Goal: Transaction & Acquisition: Purchase product/service

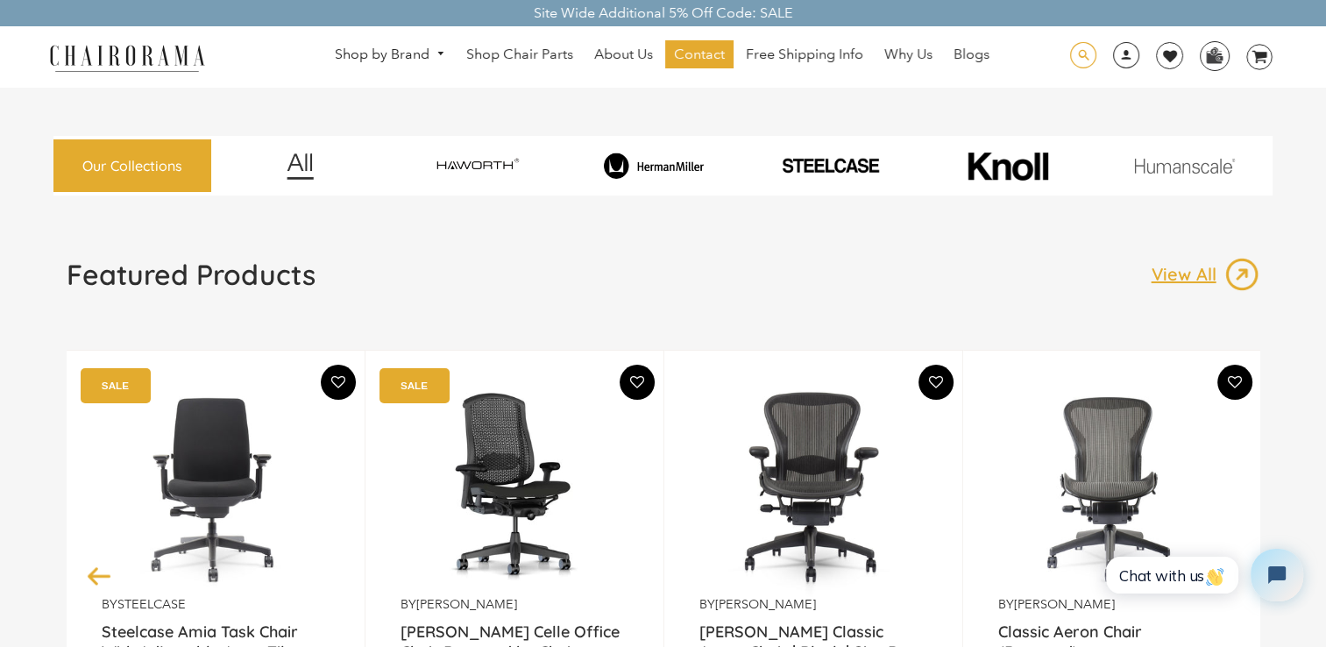
click at [1084, 60] on span at bounding box center [1083, 55] width 26 height 27
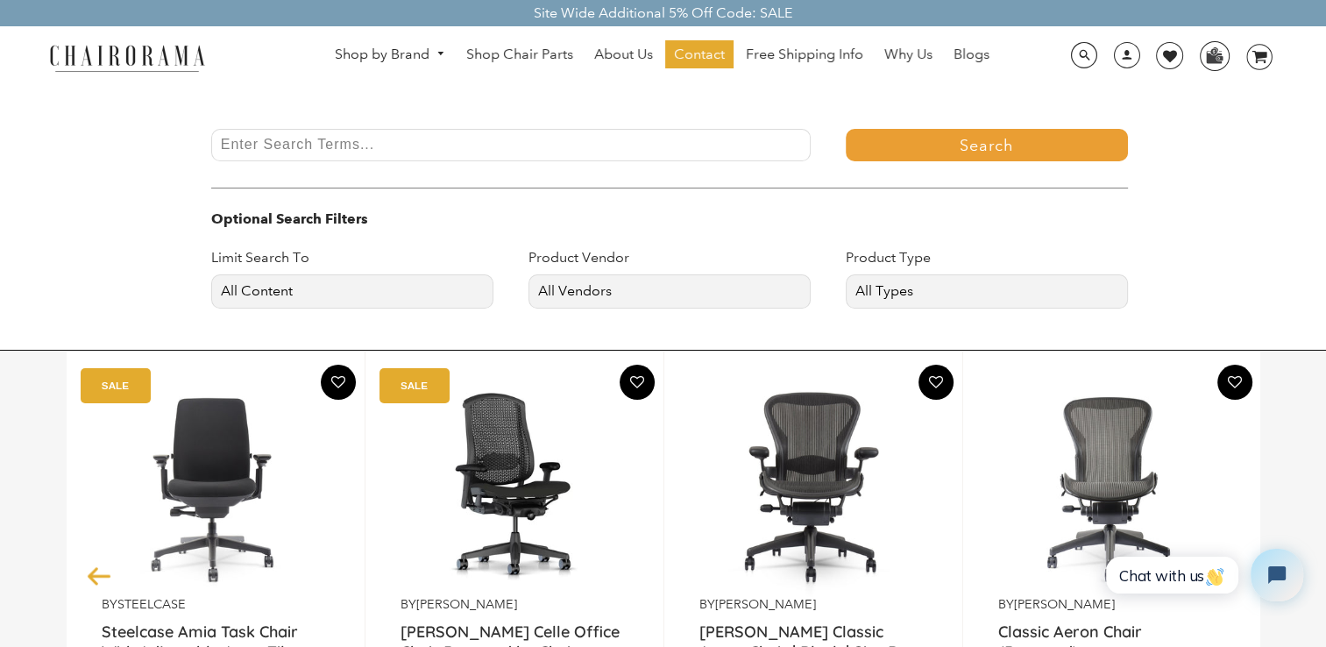
click at [518, 149] on input "Enter Search Terms..." at bounding box center [510, 145] width 599 height 32
type input "aeron"
click at [846, 129] on button "Search" at bounding box center [987, 145] width 282 height 32
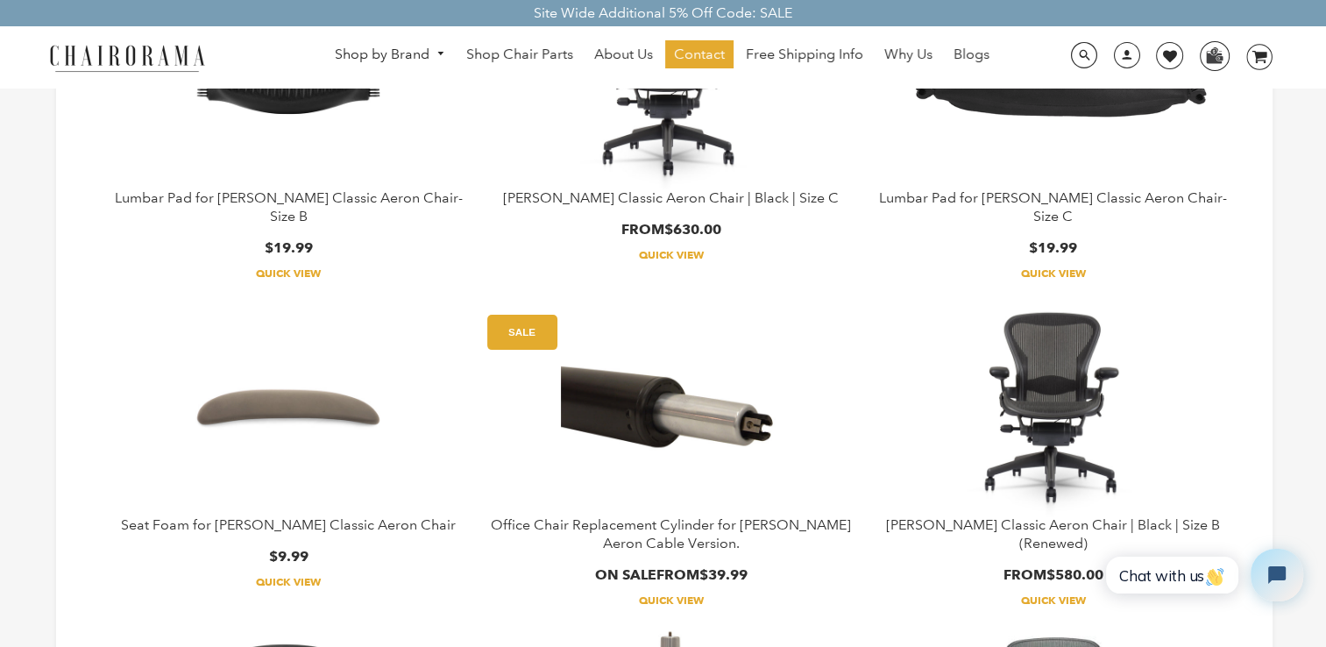
scroll to position [438, 0]
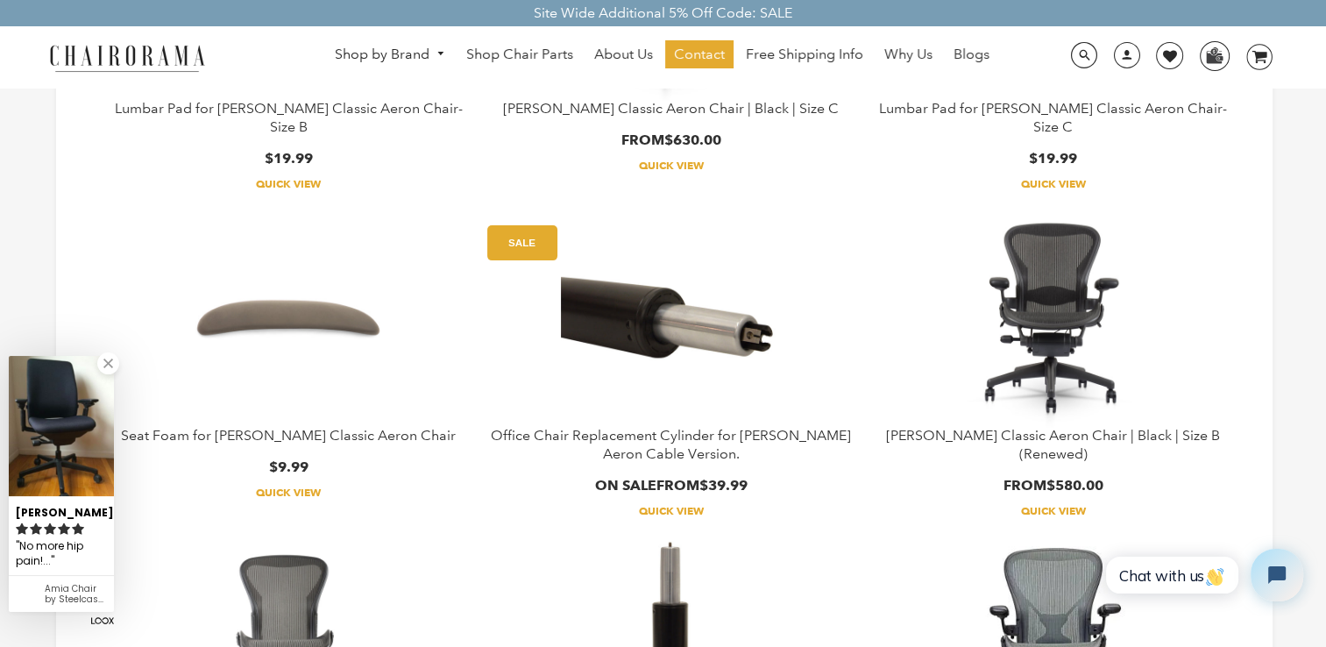
click at [280, 304] on img at bounding box center [288, 317] width 219 height 219
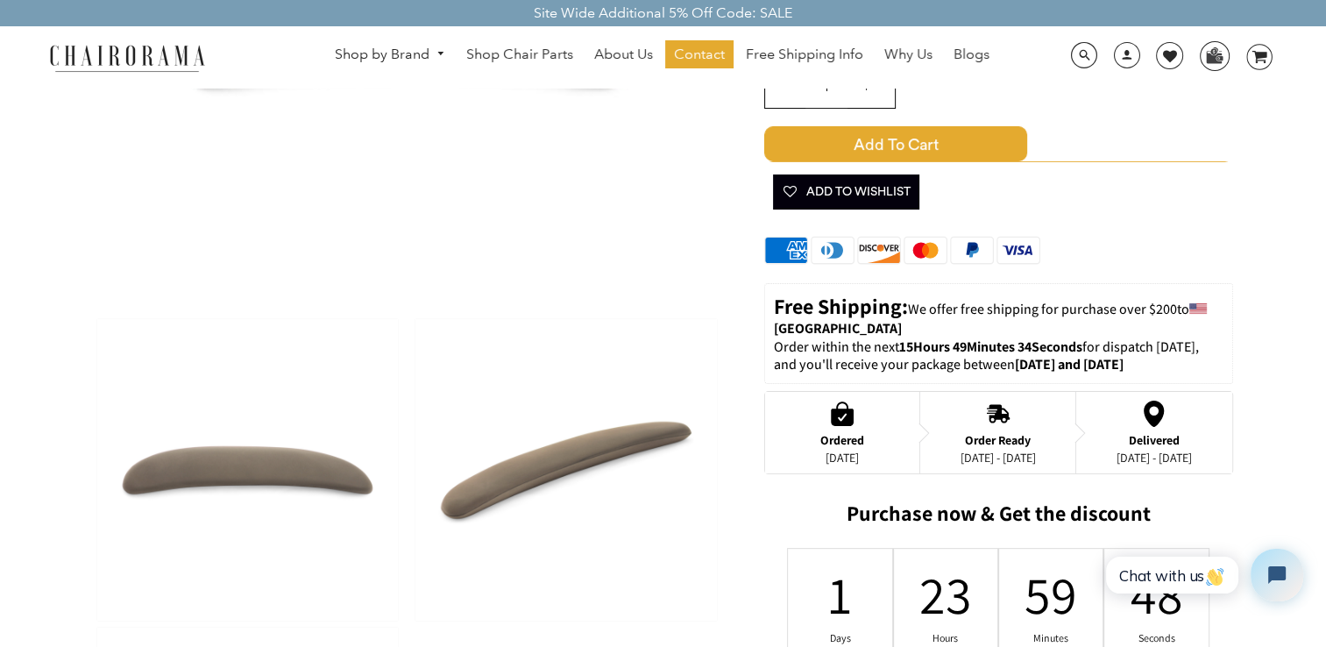
scroll to position [88, 0]
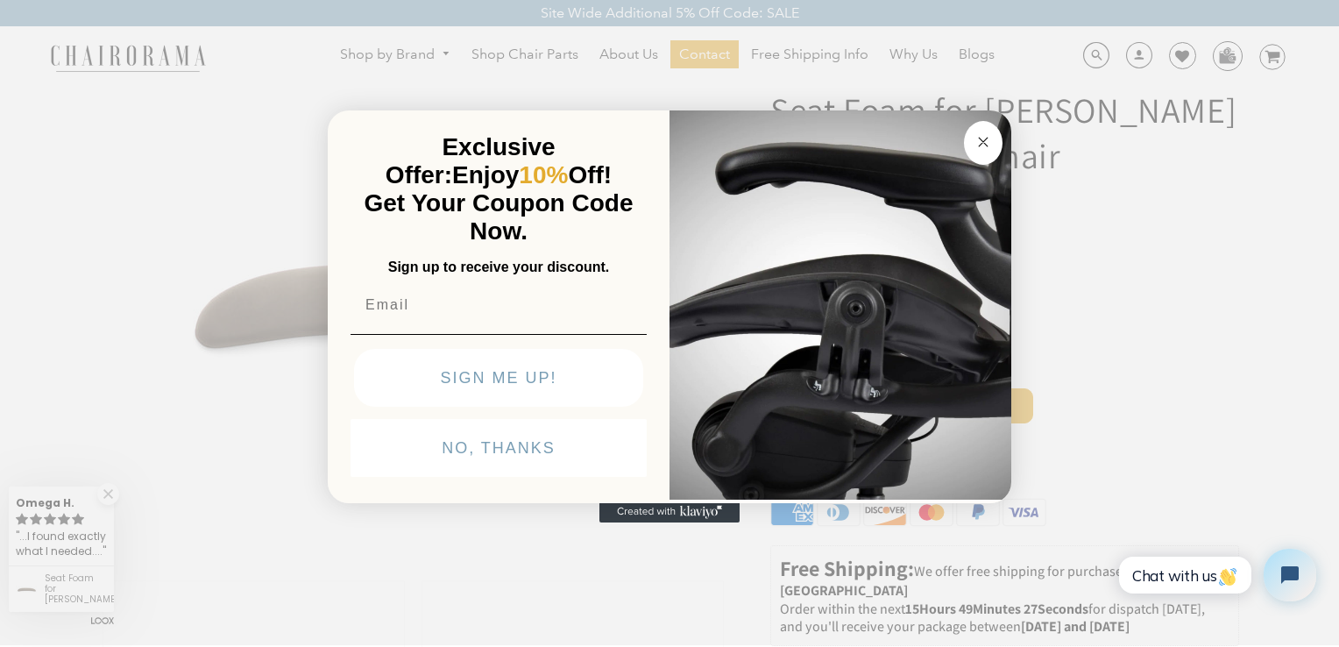
click at [982, 139] on circle "Close dialog" at bounding box center [984, 142] width 20 height 20
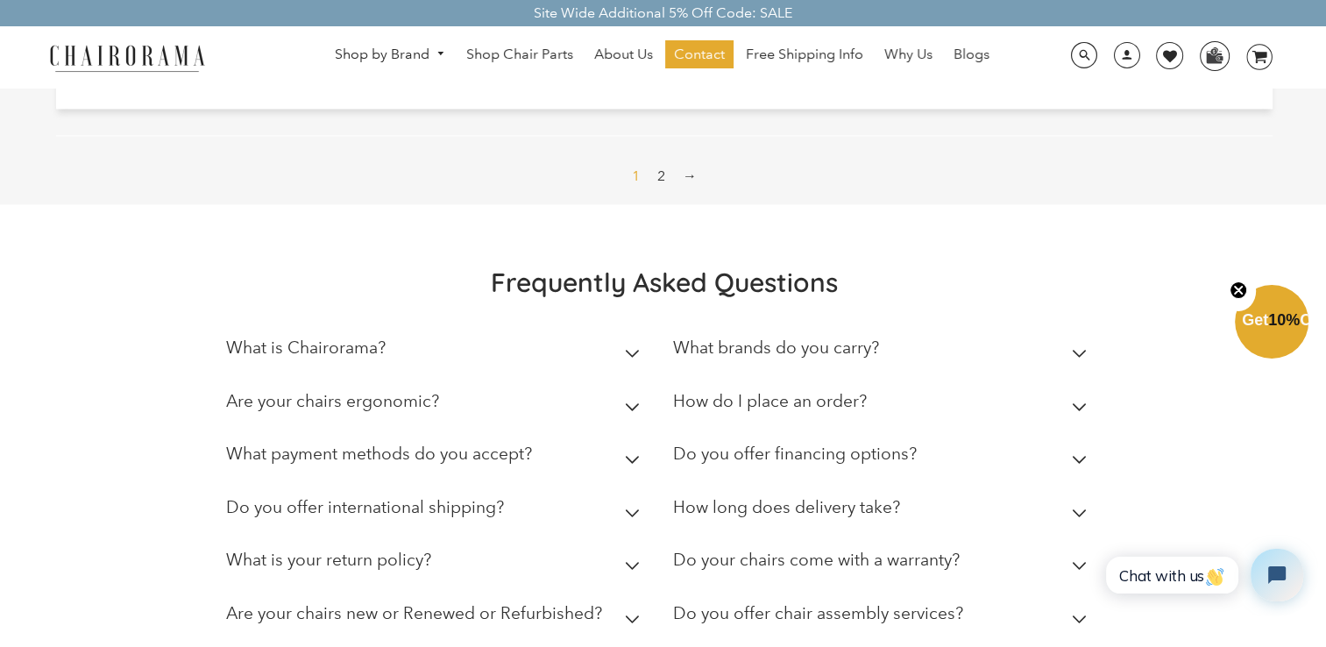
scroll to position [2629, 0]
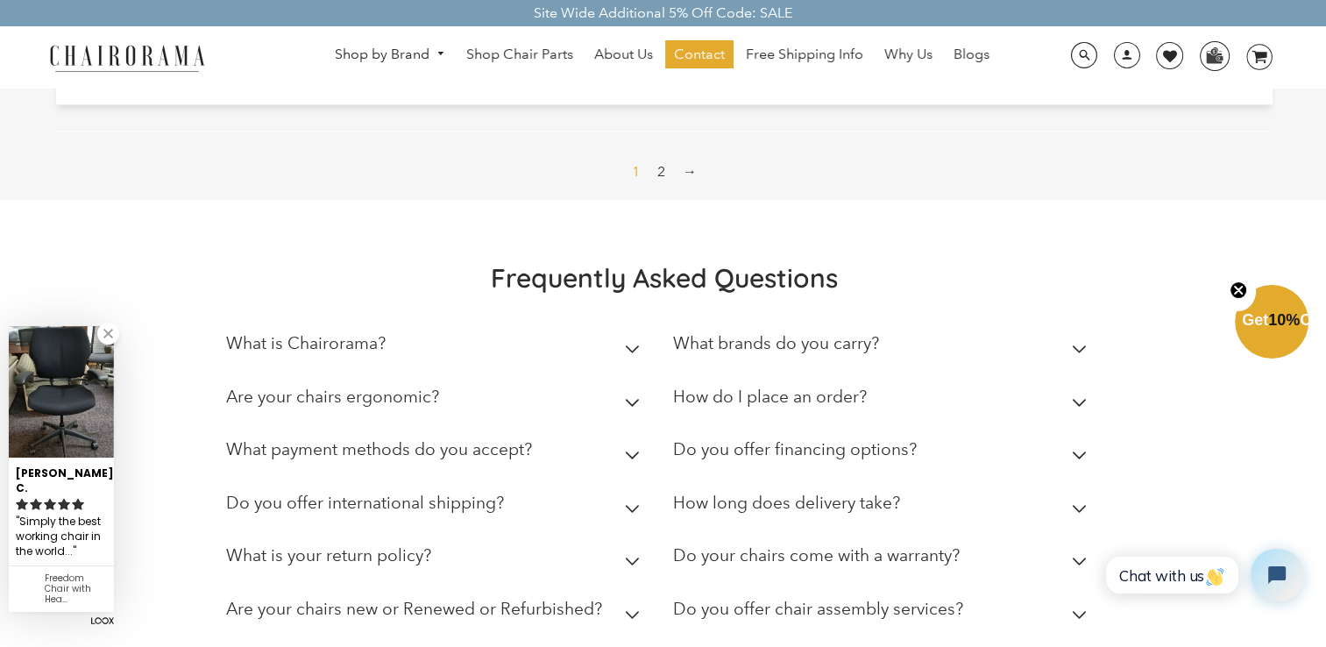
click at [661, 186] on link "2" at bounding box center [661, 172] width 22 height 28
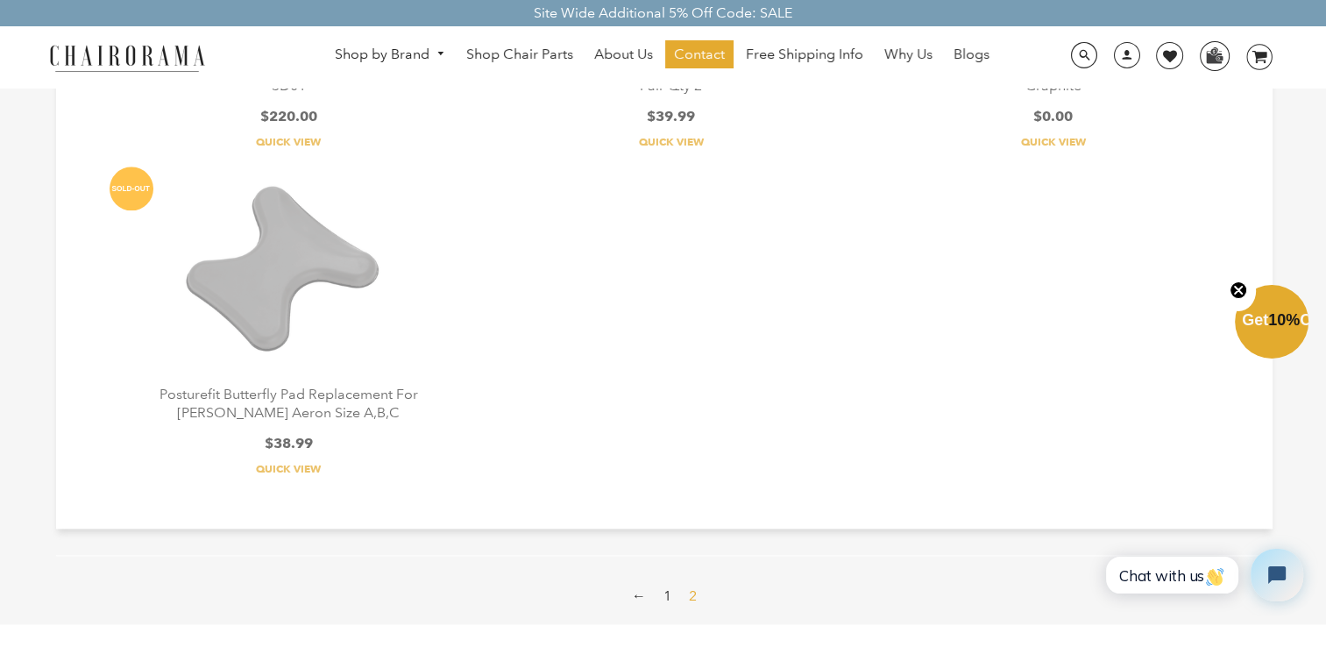
scroll to position [1928, 0]
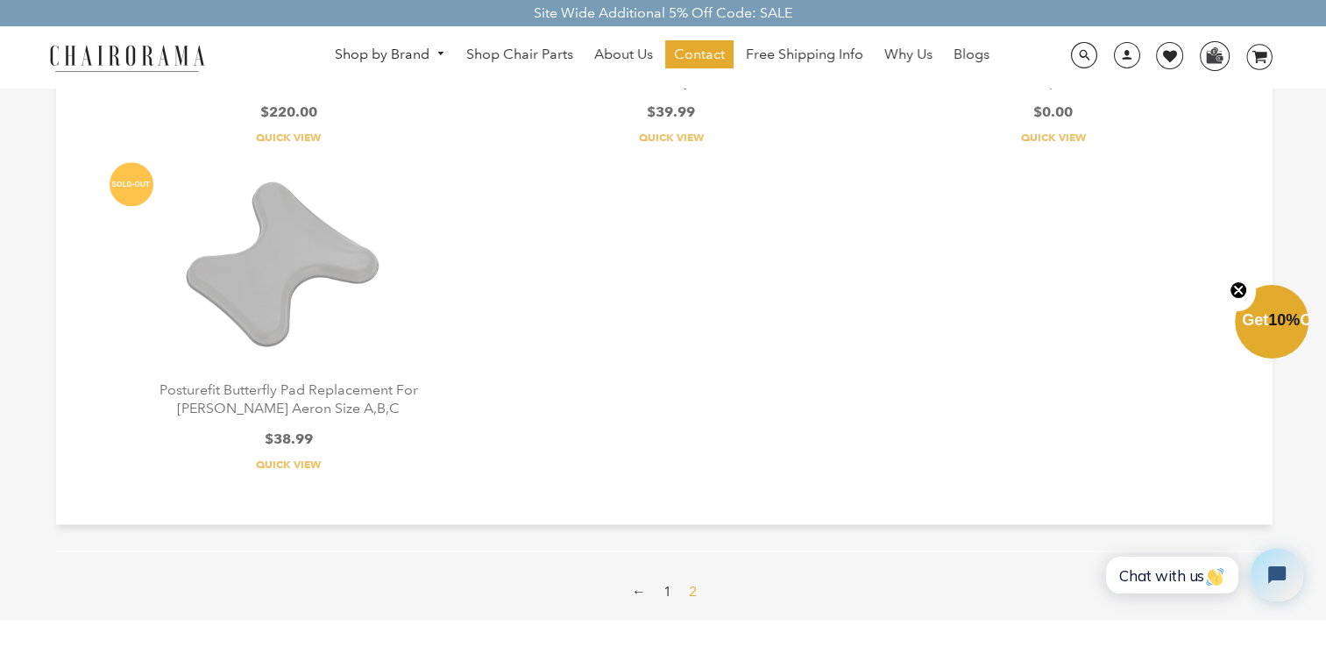
click at [670, 578] on link "1" at bounding box center [667, 592] width 22 height 28
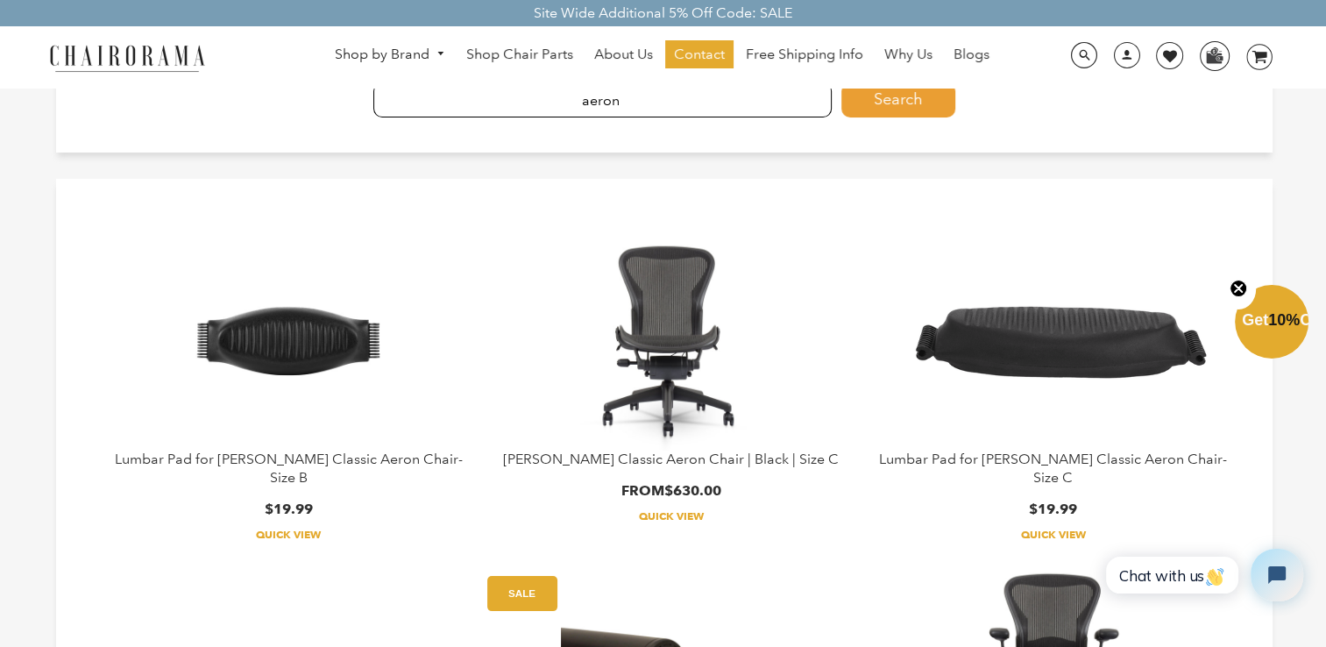
click at [663, 398] on img at bounding box center [670, 340] width 219 height 219
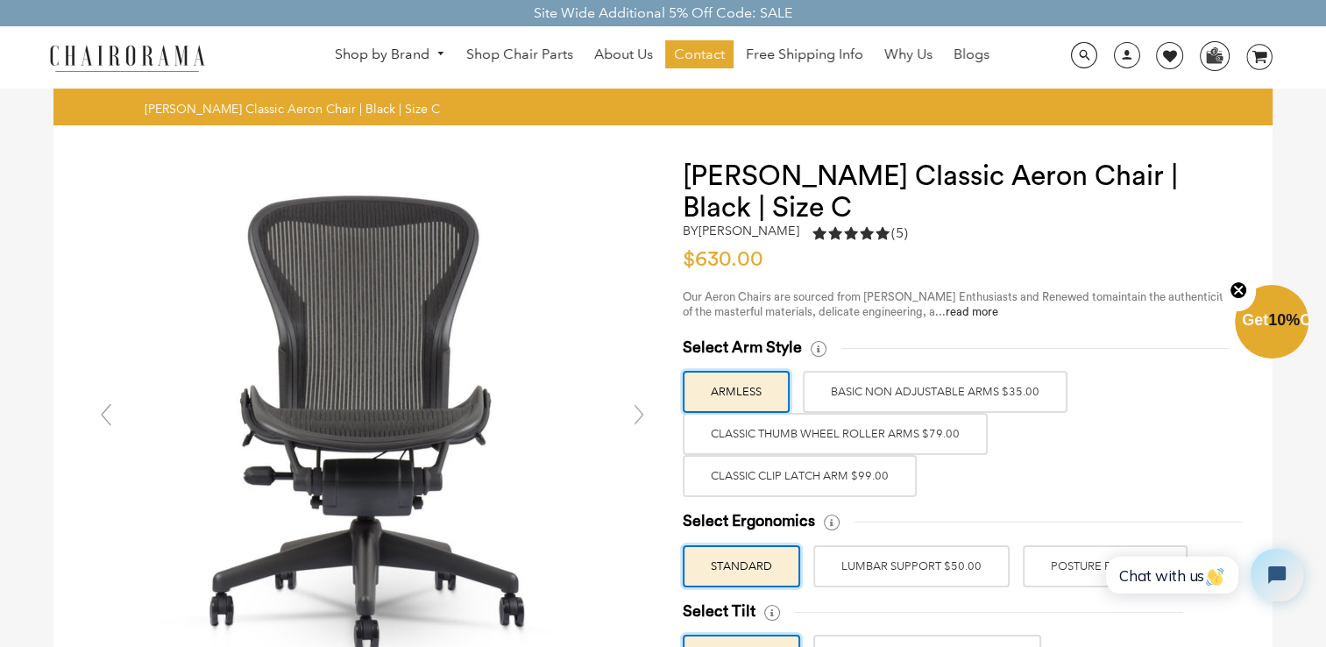
click at [811, 437] on label "Classic Thumb Wheel Roller Arms $79.00" at bounding box center [835, 434] width 305 height 42
click at [0, 0] on input "Classic Thumb Wheel Roller Arms $79.00" at bounding box center [0, 0] width 0 height 0
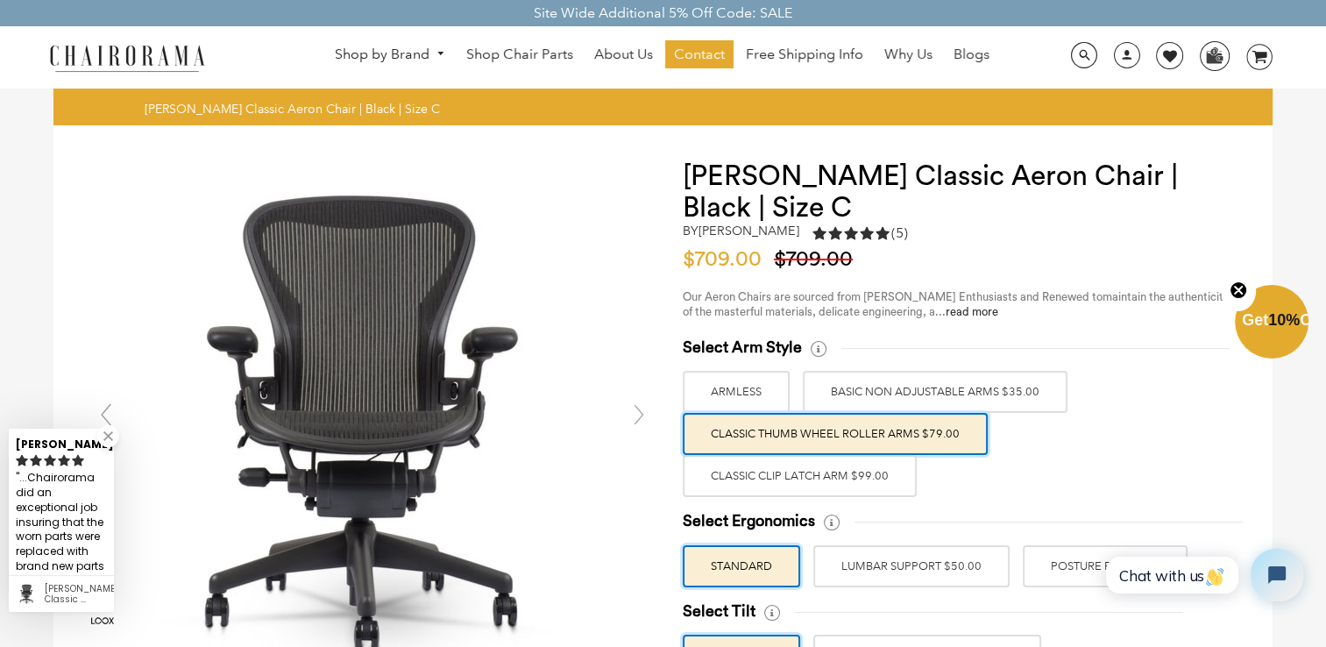
click at [789, 479] on label "Classic Clip Latch Arm $99.00" at bounding box center [800, 476] width 234 height 42
click at [0, 0] on input "Classic Clip Latch Arm $99.00" at bounding box center [0, 0] width 0 height 0
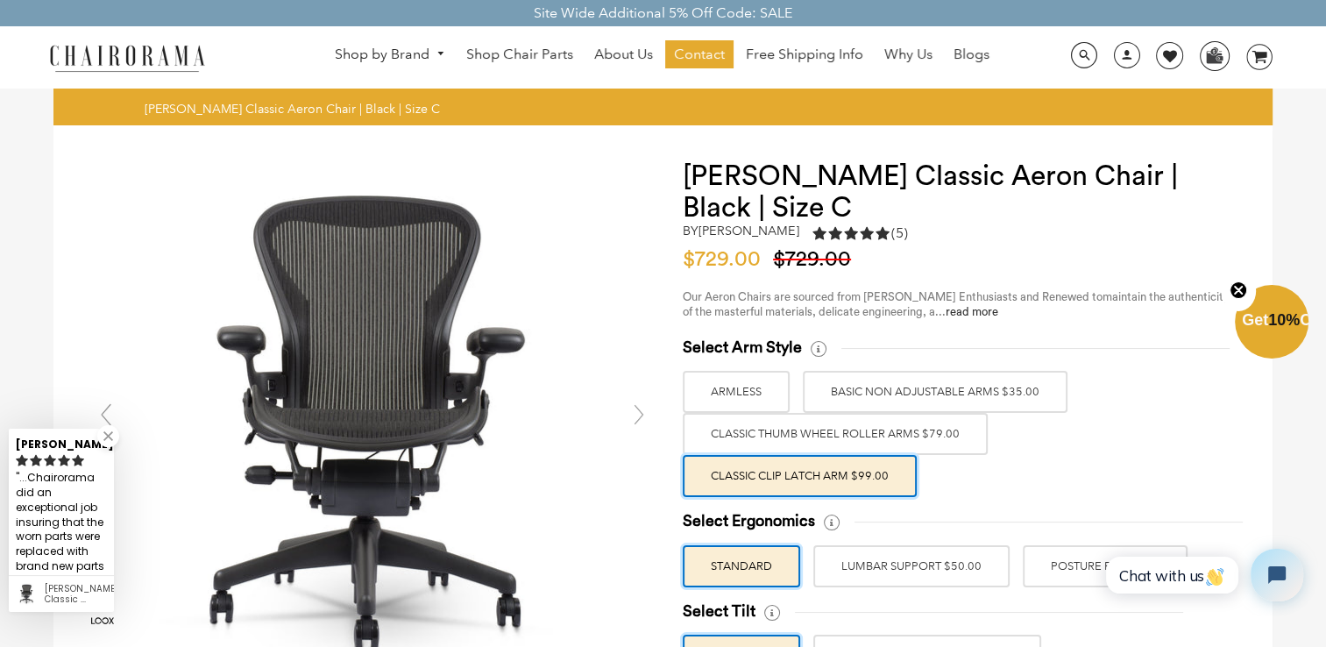
click at [880, 394] on label "BASIC NON ADJUSTABLE ARMS $35.00" at bounding box center [935, 392] width 265 height 42
click at [0, 0] on input "BASIC NON ADJUSTABLE ARMS $35.00" at bounding box center [0, 0] width 0 height 0
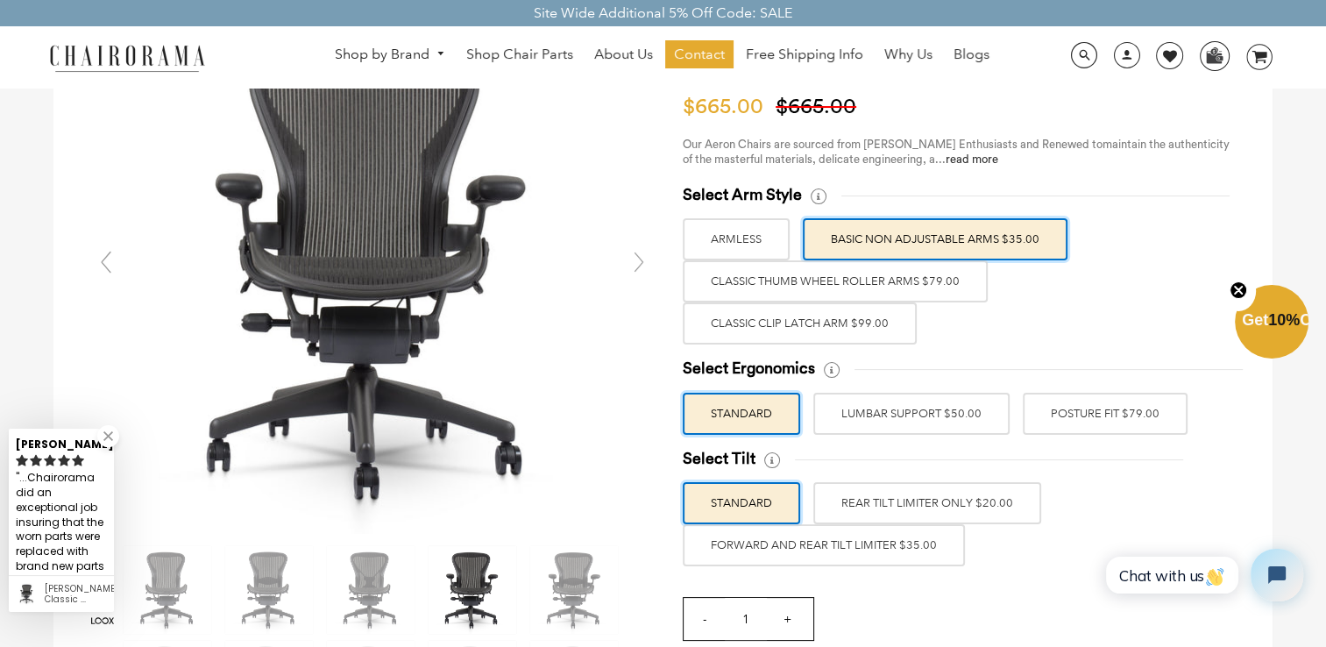
scroll to position [175, 0]
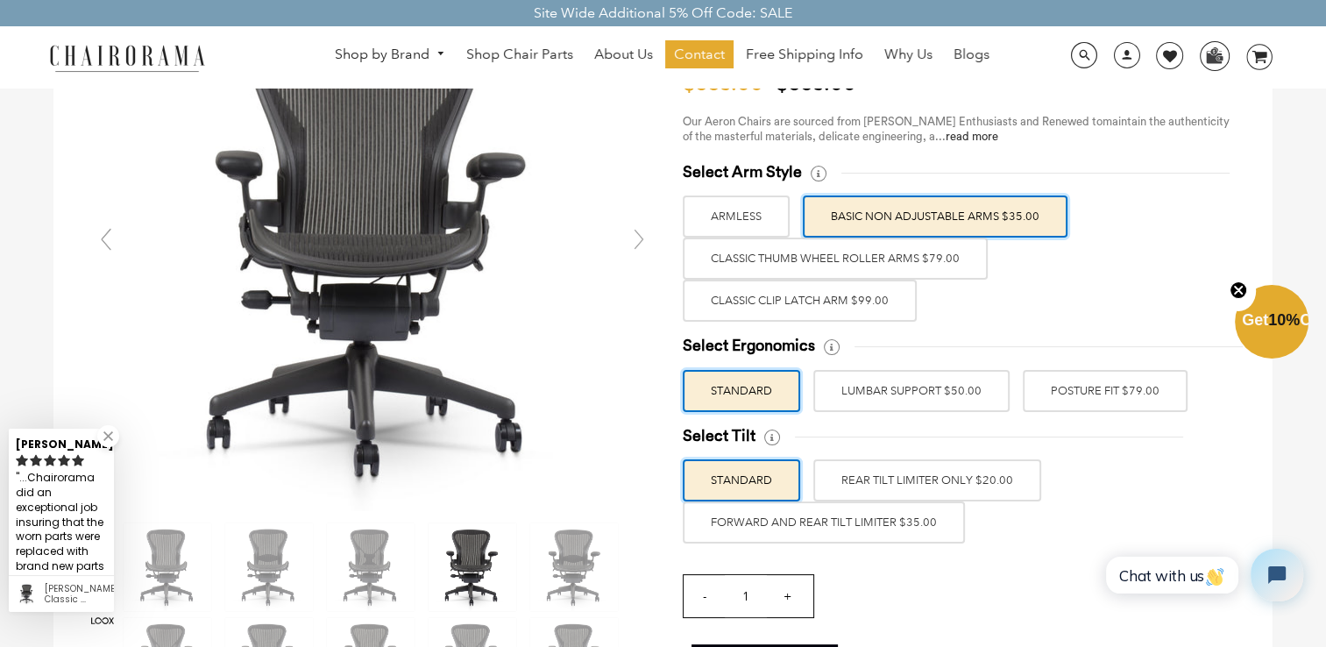
click at [901, 394] on label "LUMBAR SUPPORT $50.00" at bounding box center [911, 391] width 196 height 42
click at [0, 0] on input "LUMBAR SUPPORT $50.00" at bounding box center [0, 0] width 0 height 0
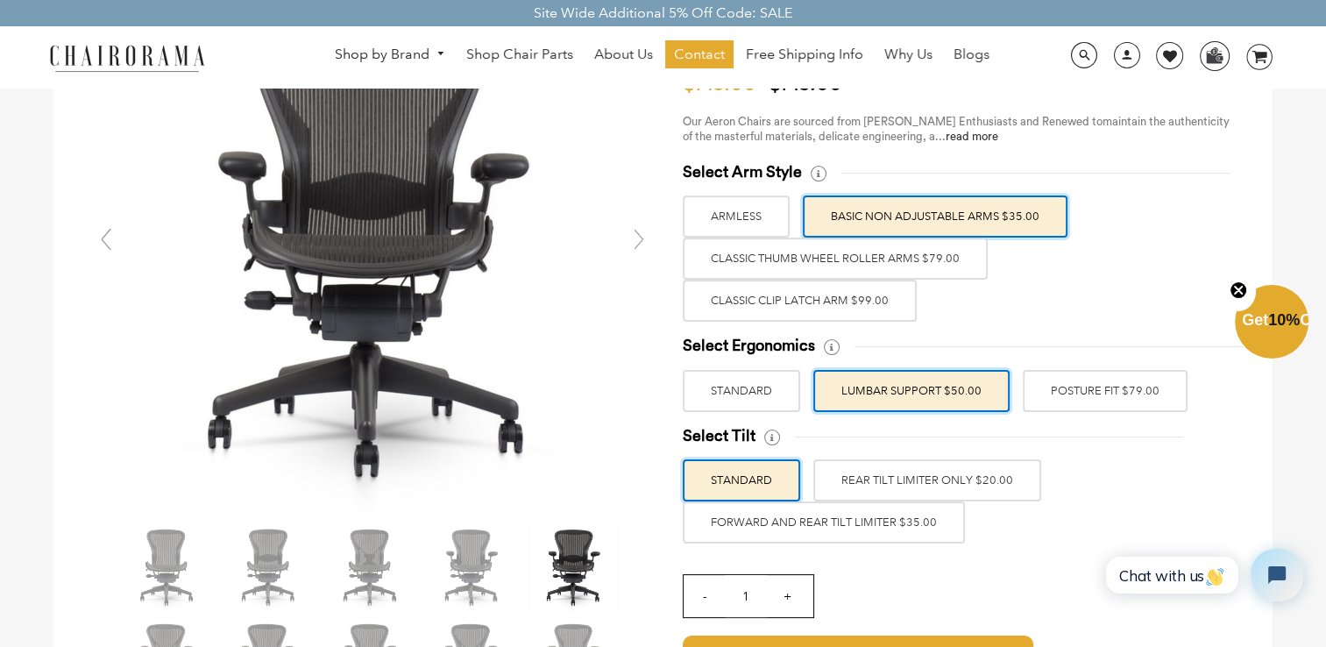
click at [1058, 382] on label "POSTURE FIT $79.00" at bounding box center [1105, 391] width 165 height 42
click at [0, 0] on input "POSTURE FIT $79.00" at bounding box center [0, 0] width 0 height 0
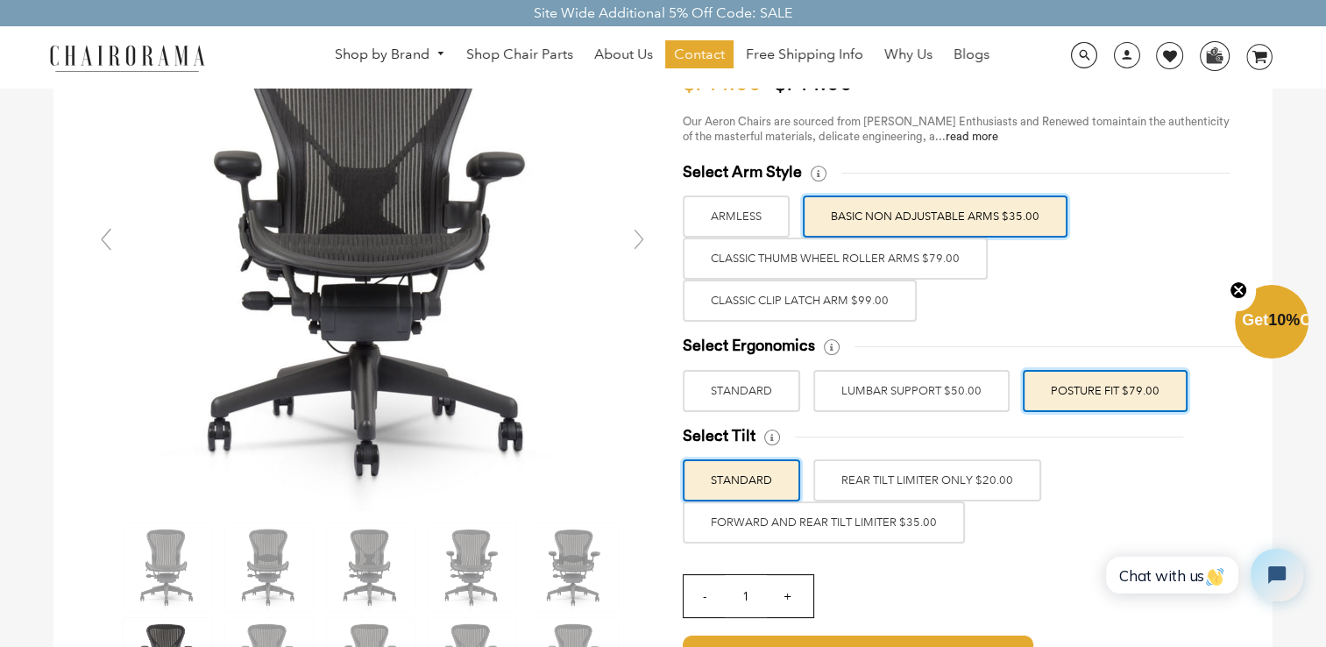
click at [913, 472] on label "REAR TILT LIMITER ONLY $20.00" at bounding box center [927, 480] width 228 height 42
click at [0, 0] on input "REAR TILT LIMITER ONLY $20.00" at bounding box center [0, 0] width 0 height 0
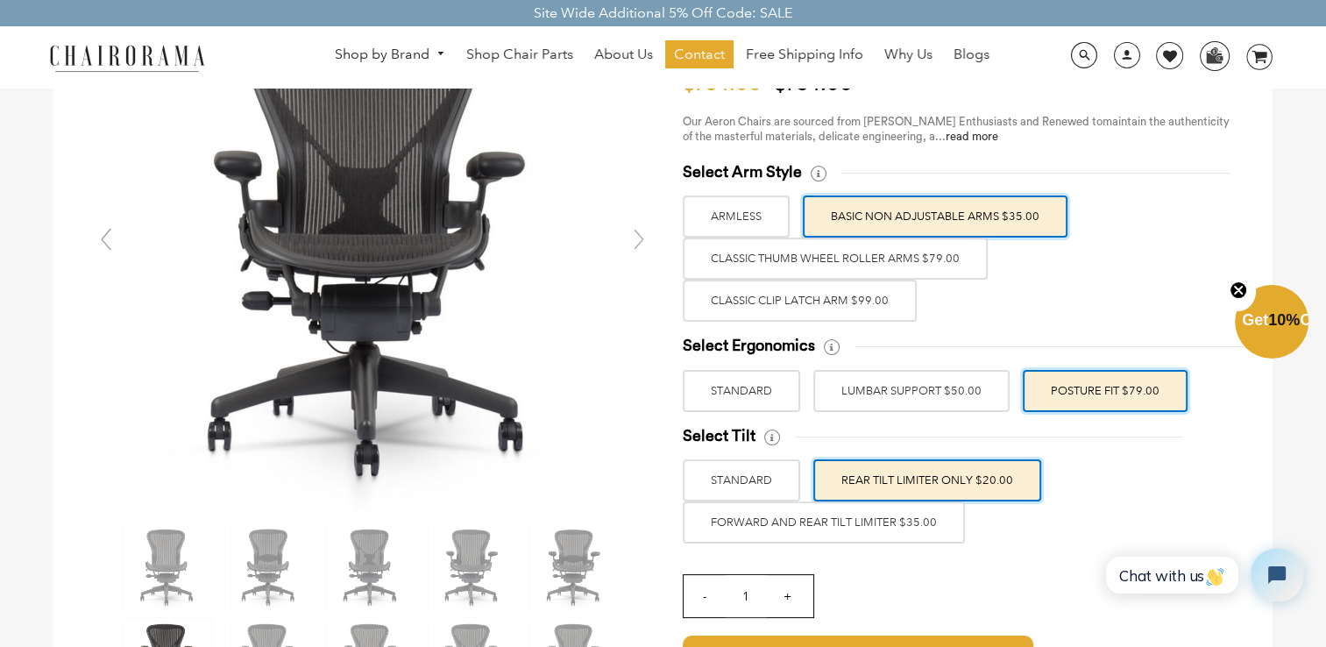
click at [786, 517] on label "FORWARD AND REAR TILT LIMITER $35.00" at bounding box center [824, 522] width 282 height 42
click at [0, 0] on input "FORWARD AND REAR TILT LIMITER $35.00" at bounding box center [0, 0] width 0 height 0
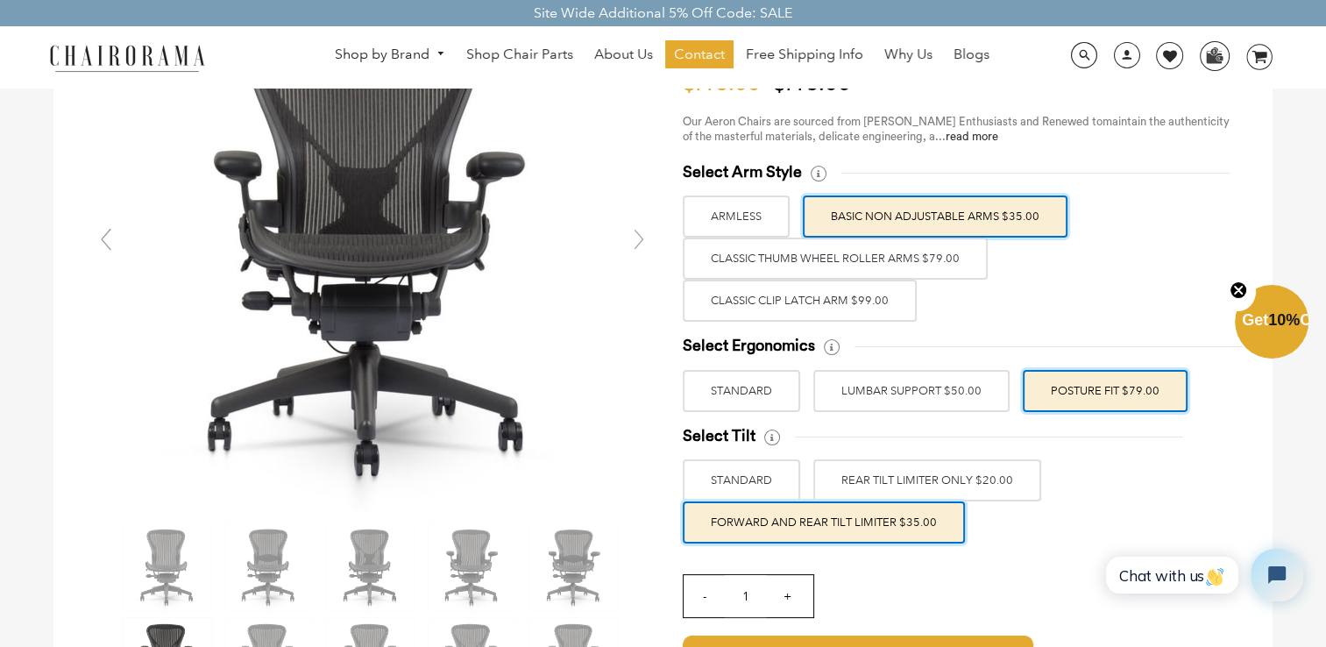
scroll to position [0, 0]
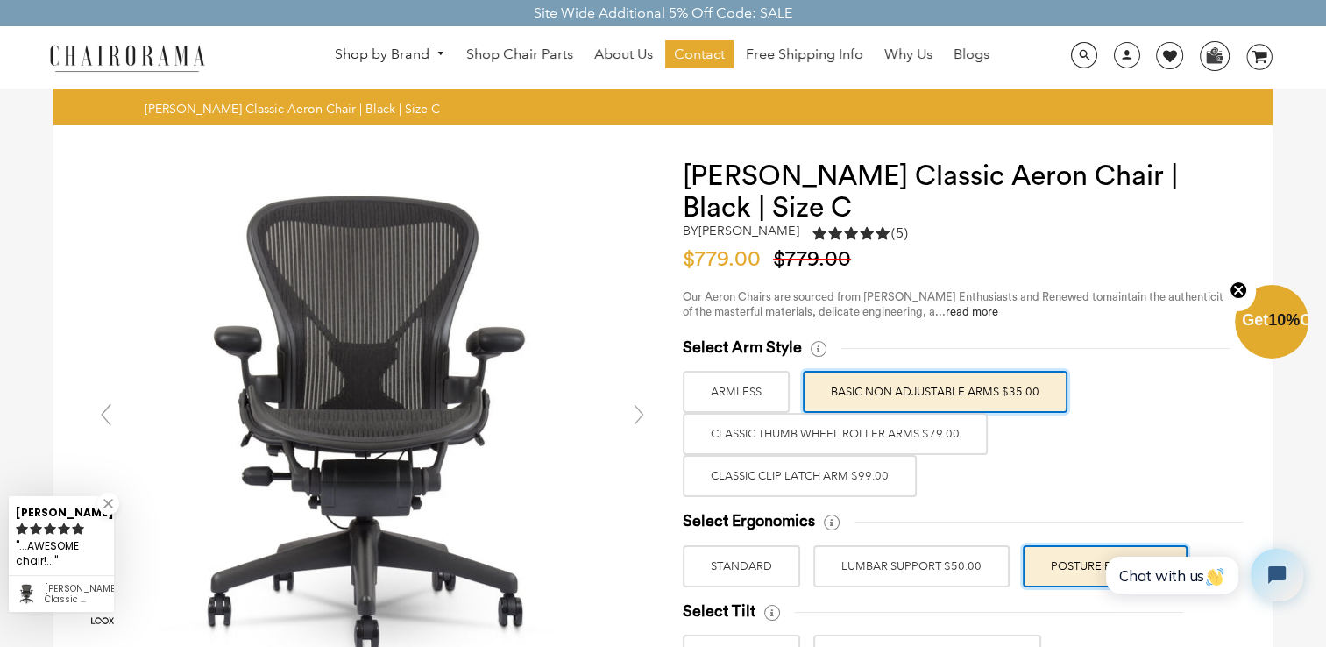
click at [841, 428] on label "Classic Thumb Wheel Roller Arms $79.00" at bounding box center [835, 434] width 305 height 42
click at [0, 0] on input "Classic Thumb Wheel Roller Arms $79.00" at bounding box center [0, 0] width 0 height 0
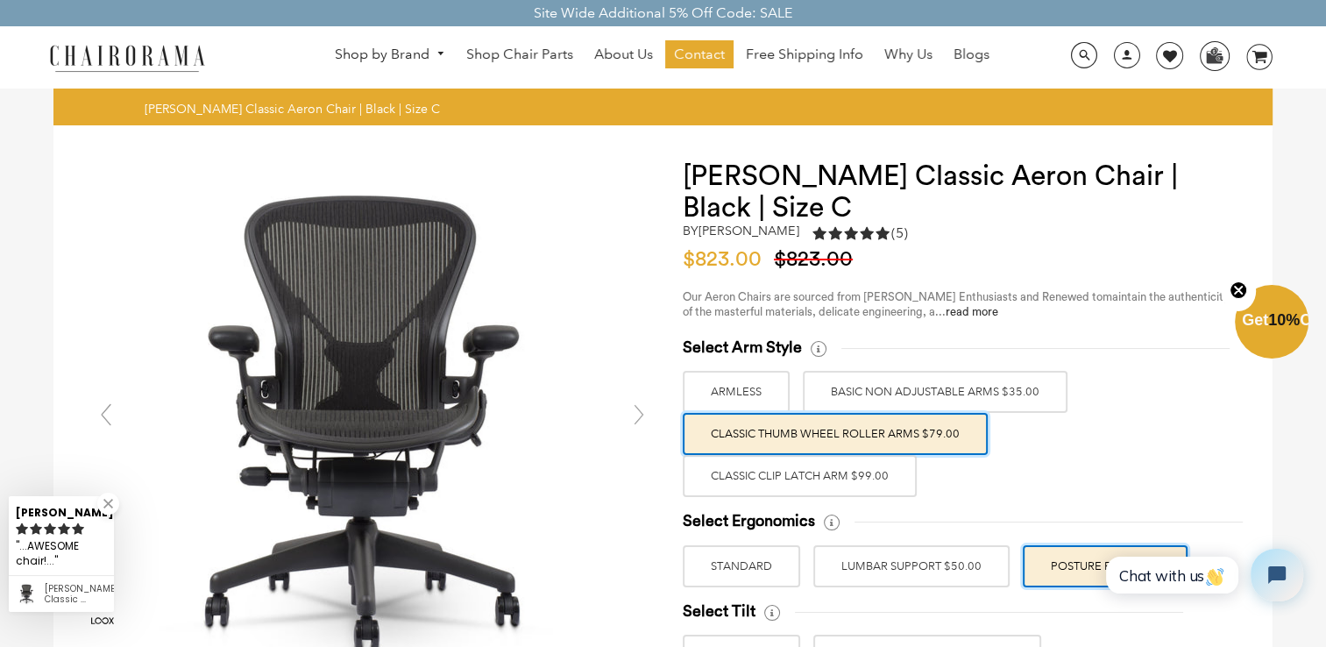
click at [883, 391] on label "BASIC NON ADJUSTABLE ARMS $35.00" at bounding box center [935, 392] width 265 height 42
click at [0, 0] on input "BASIC NON ADJUSTABLE ARMS $35.00" at bounding box center [0, 0] width 0 height 0
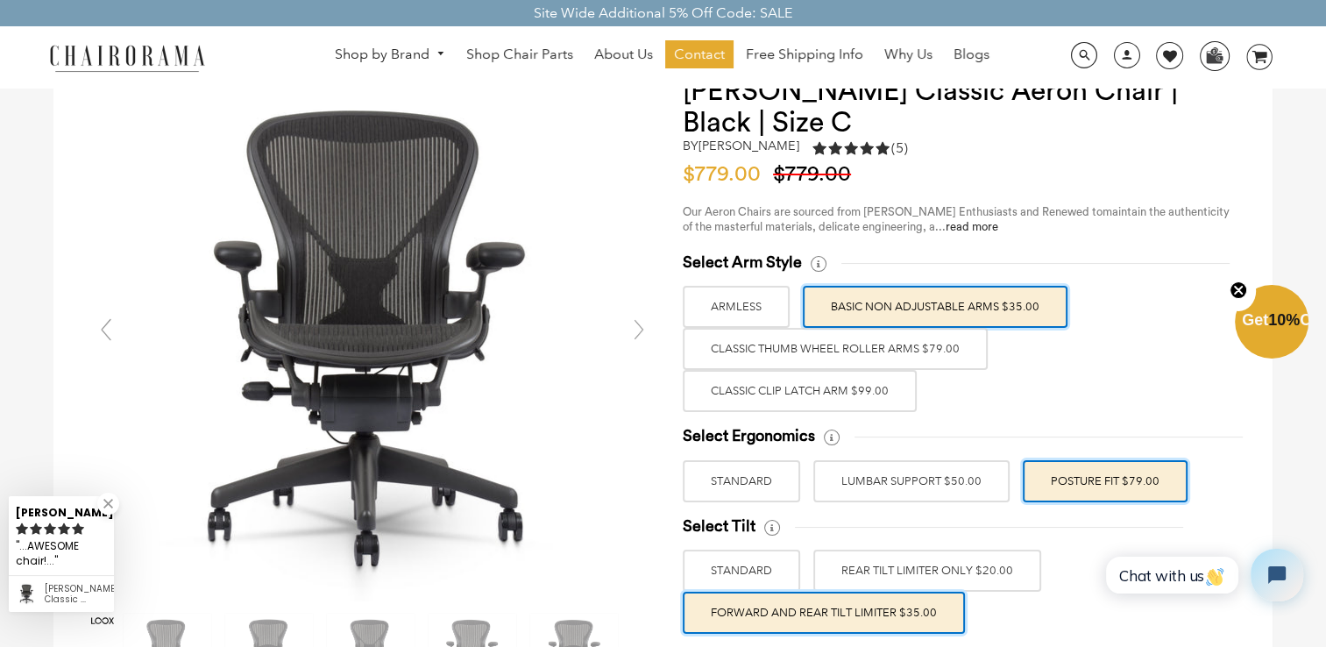
scroll to position [88, 0]
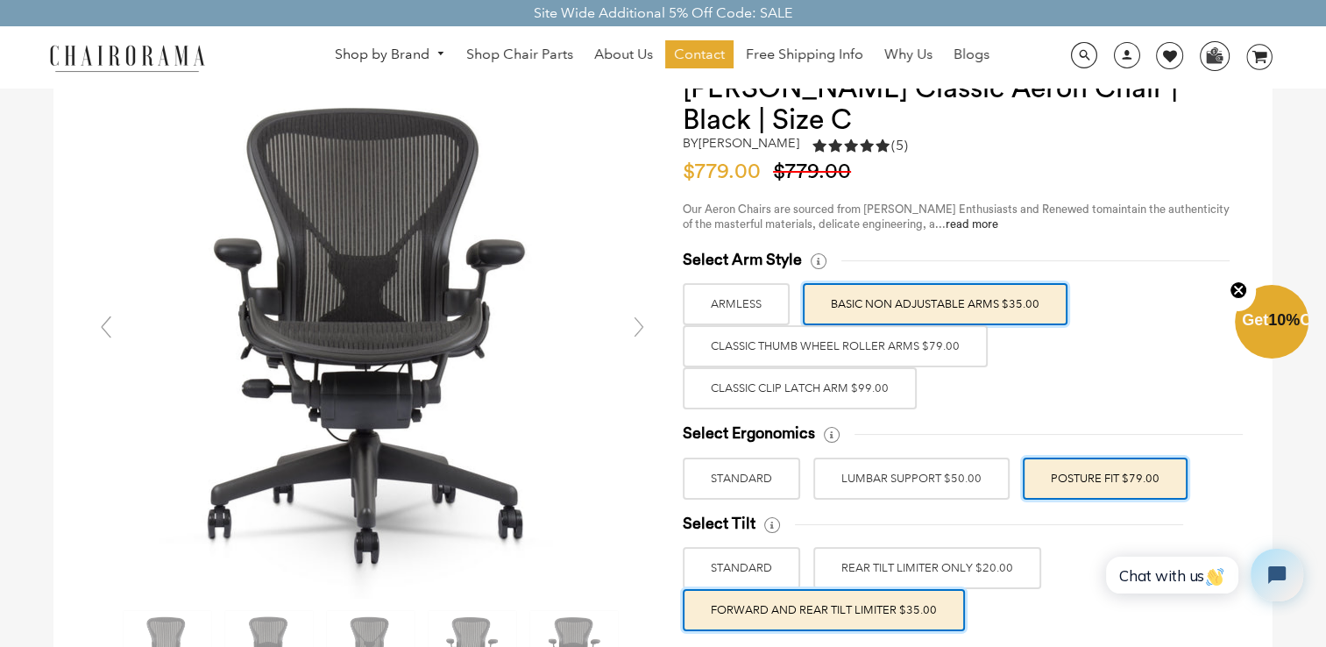
click at [929, 479] on label "LUMBAR SUPPORT $50.00" at bounding box center [911, 479] width 196 height 42
click at [0, 0] on input "LUMBAR SUPPORT $50.00" at bounding box center [0, 0] width 0 height 0
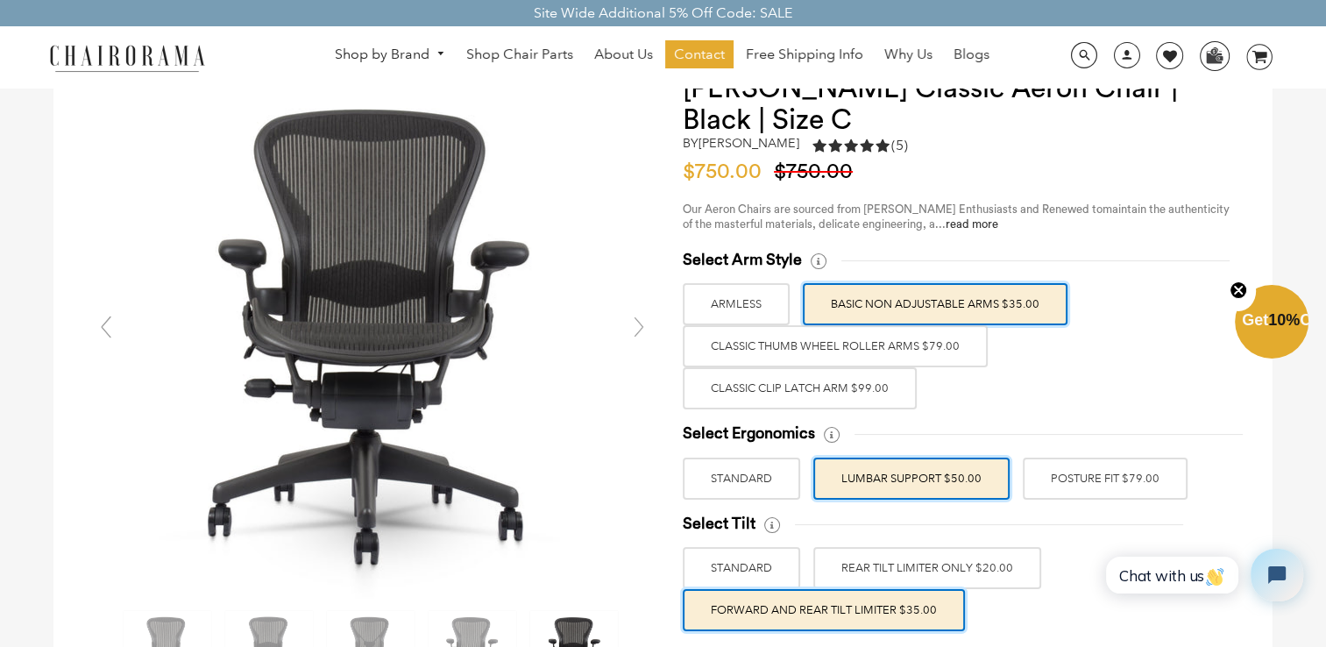
click at [773, 483] on label "STANDARD" at bounding box center [741, 479] width 117 height 42
click at [0, 0] on input "STANDARD" at bounding box center [0, 0] width 0 height 0
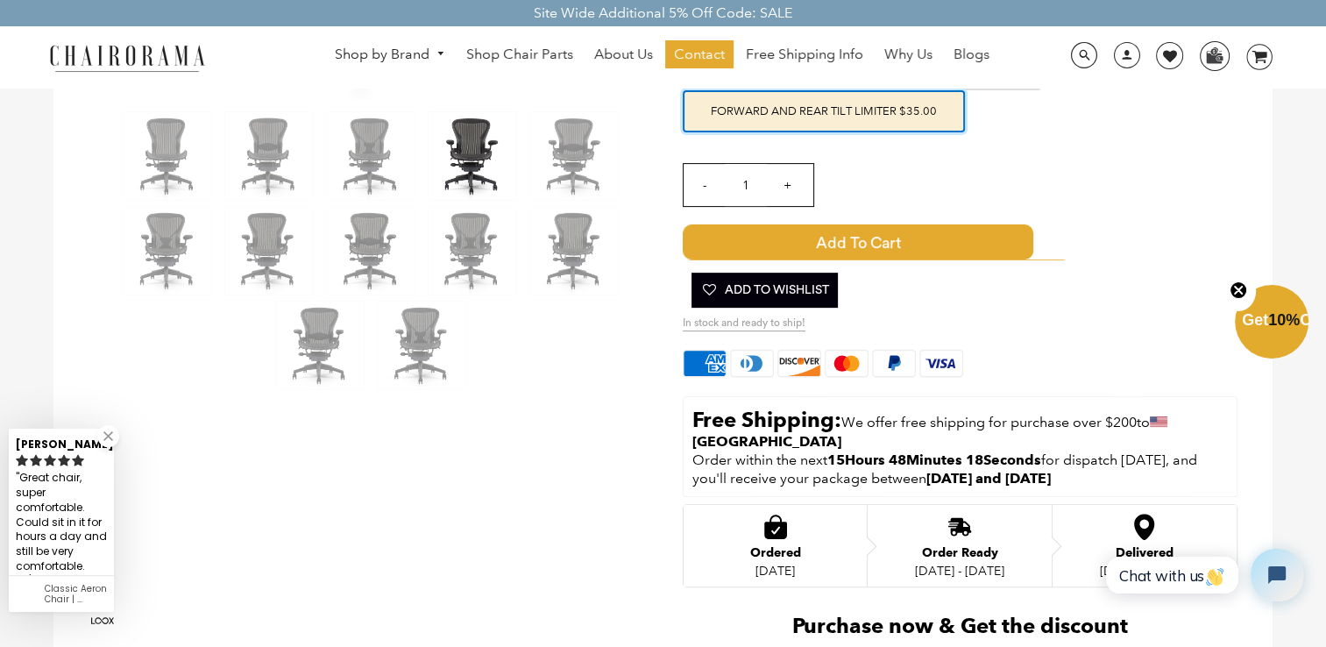
scroll to position [526, 0]
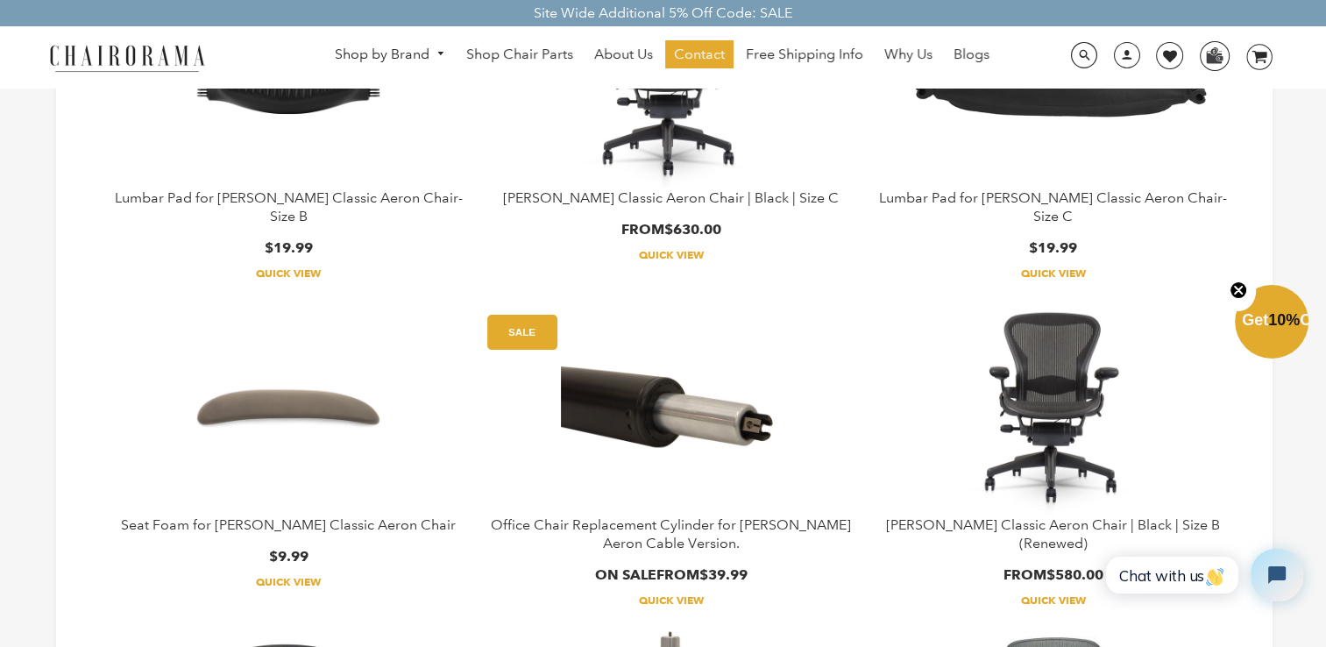
scroll to position [351, 0]
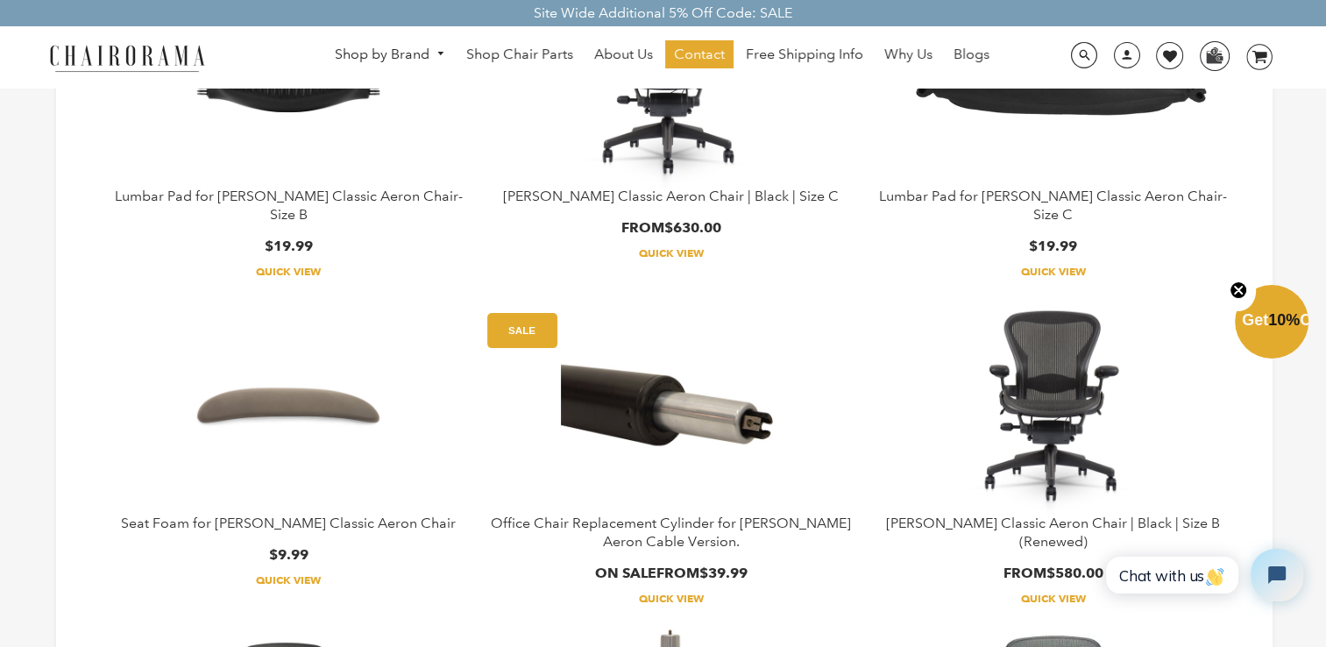
click at [1020, 385] on img at bounding box center [1053, 404] width 219 height 219
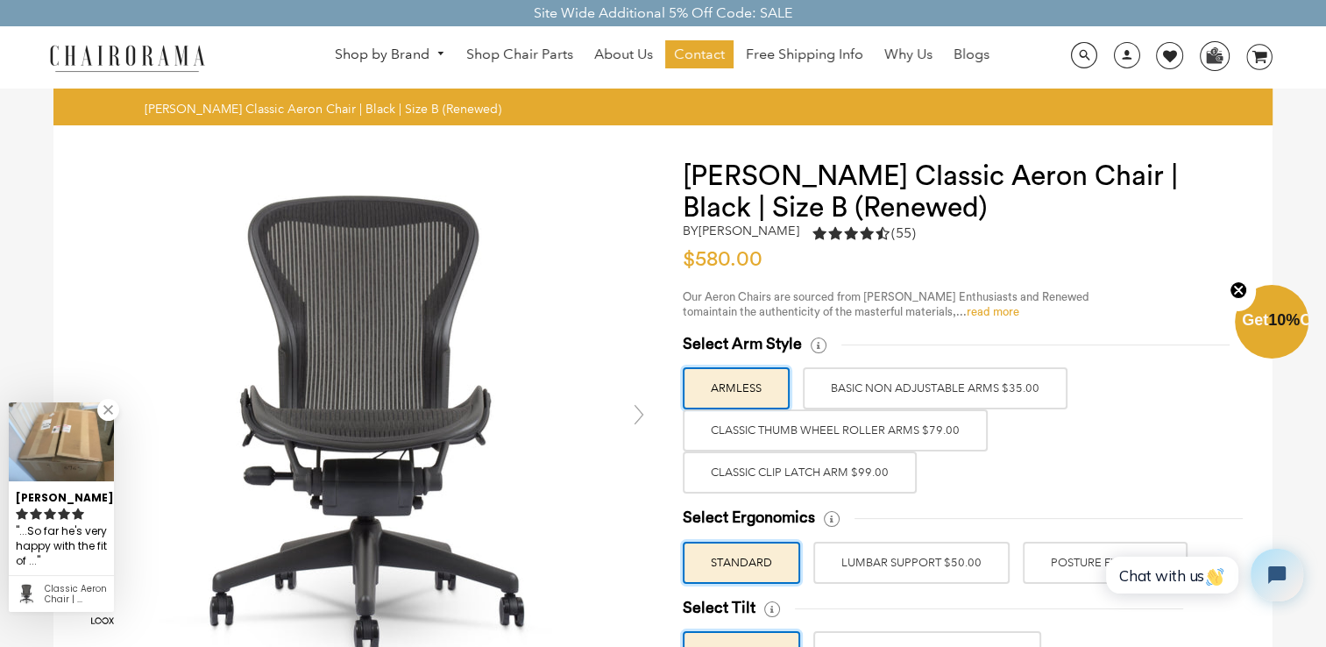
click at [984, 314] on link "read more" at bounding box center [993, 311] width 53 height 11
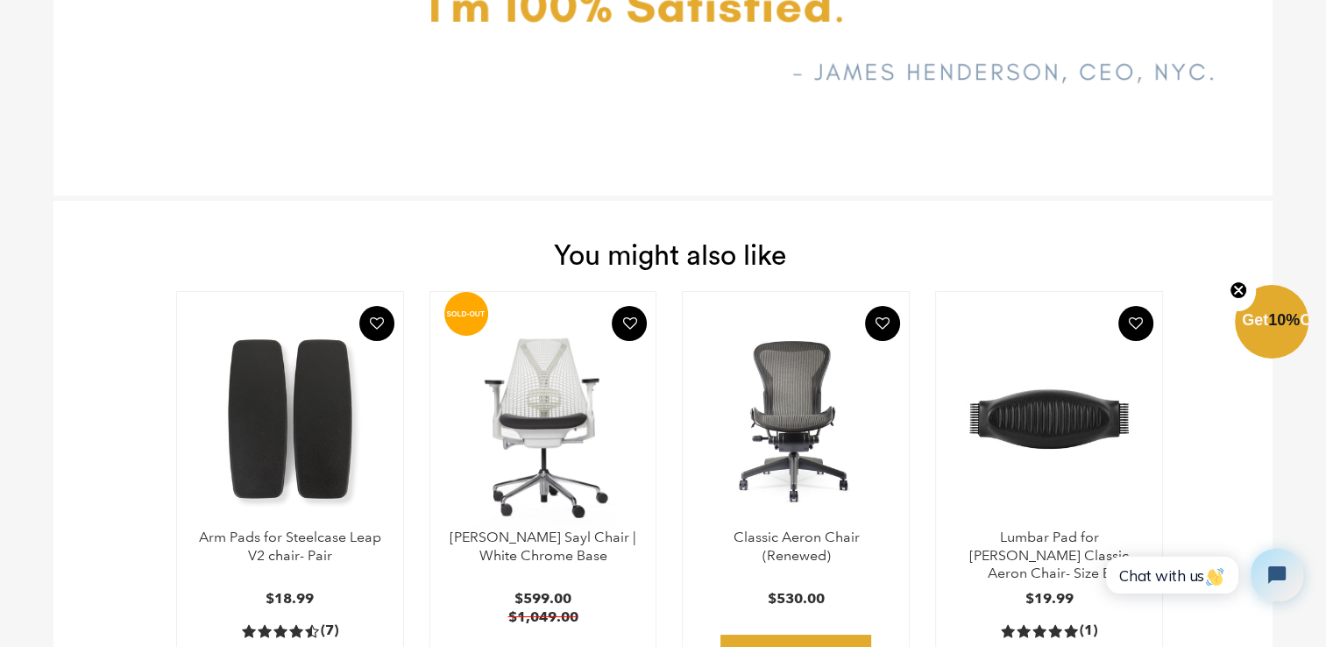
scroll to position [6384, 0]
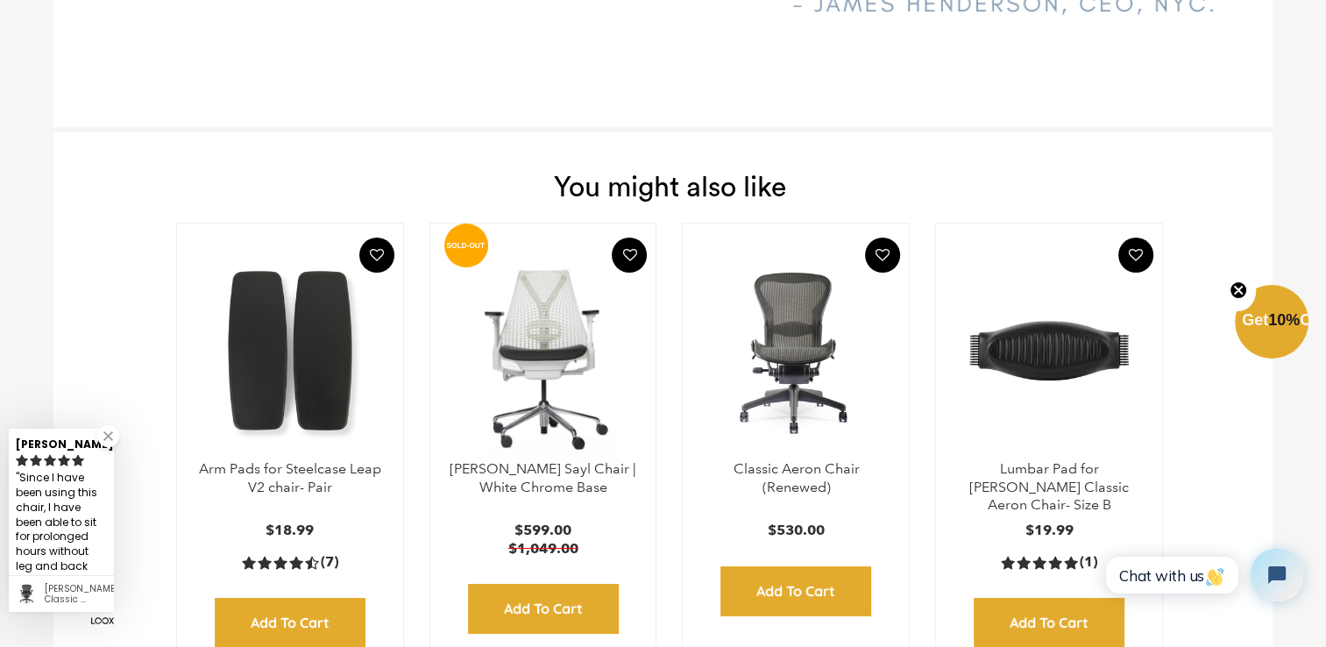
click at [812, 374] on img at bounding box center [795, 350] width 191 height 219
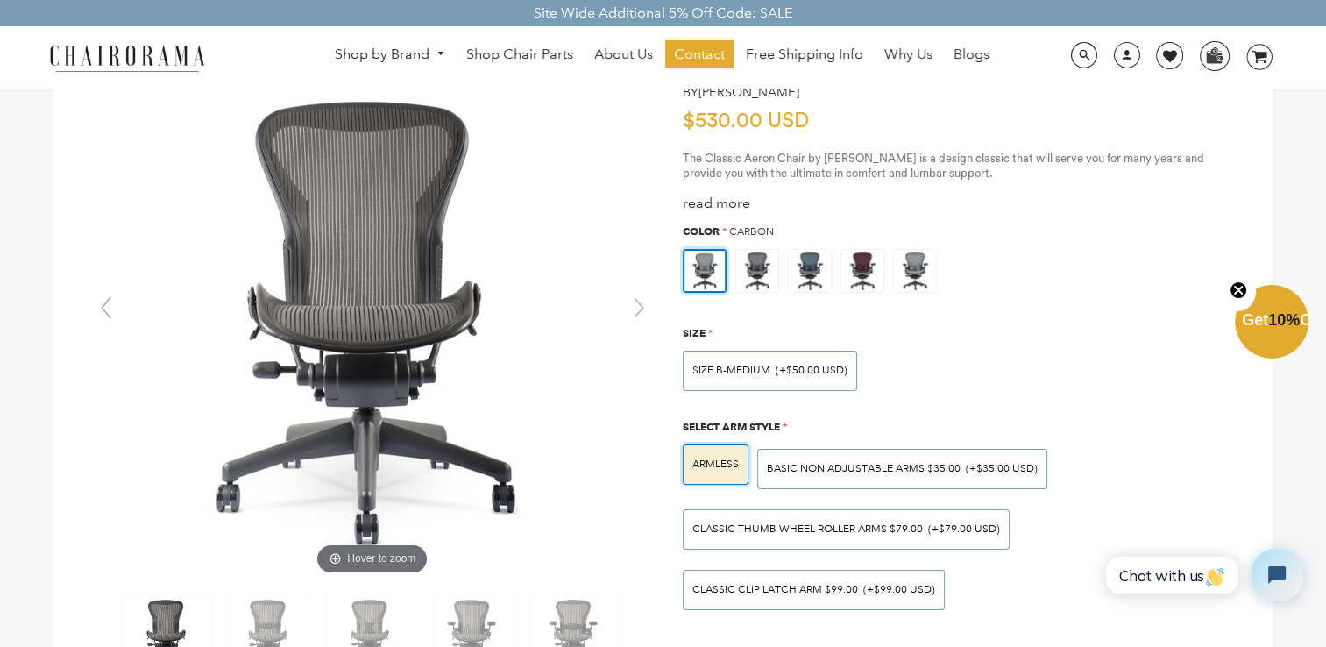
scroll to position [88, 0]
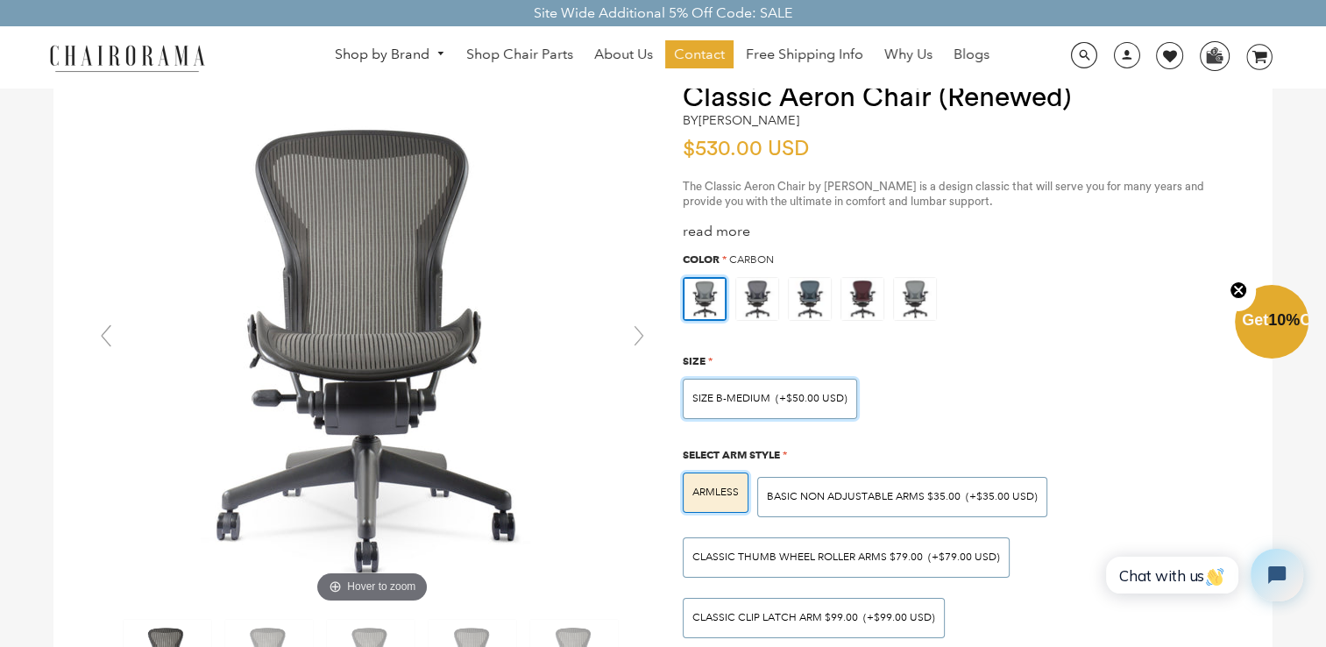
click at [771, 398] on div "SIZE B-MEDIUM (+$50.00 USD)" at bounding box center [769, 399] width 155 height 11
click at [0, 0] on input "SIZE B-MEDIUM (+$50.00 USD)" at bounding box center [0, 0] width 0 height 0
click at [771, 398] on div "SIZE B-MEDIUM (+$50.00 USD)" at bounding box center [769, 399] width 155 height 11
click at [0, 0] on input "SIZE B-MEDIUM (+$50.00 USD)" at bounding box center [0, 0] width 0 height 0
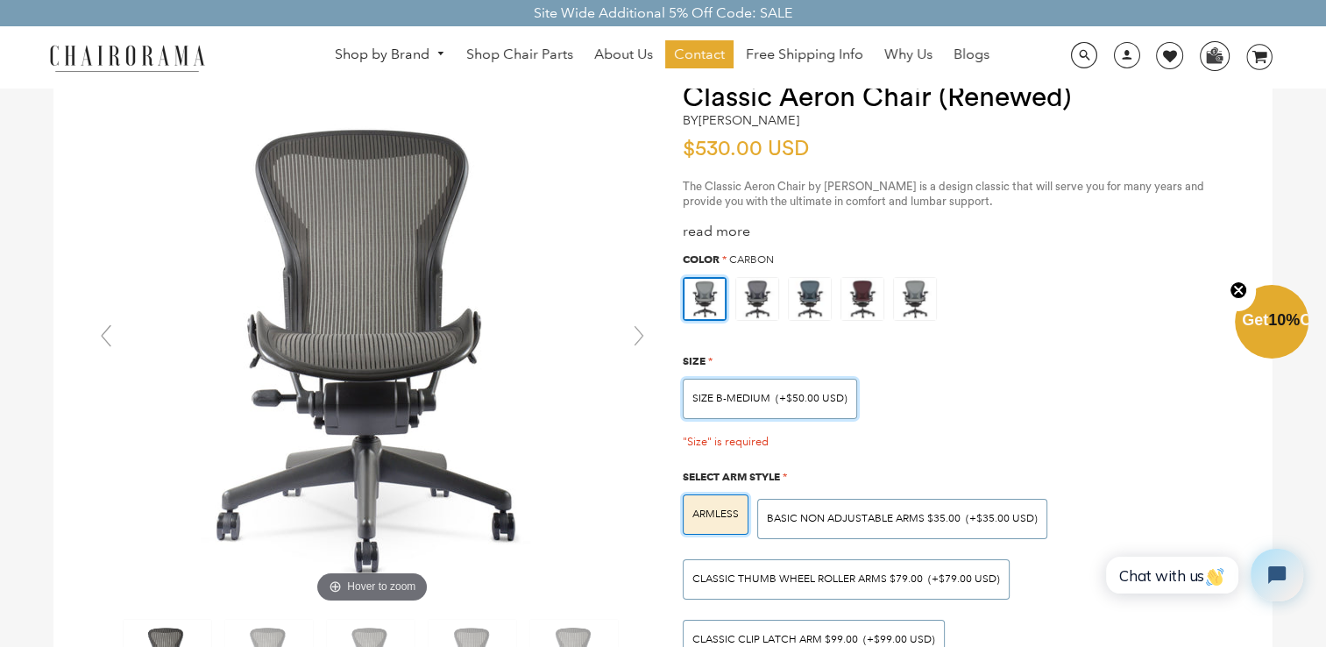
click at [796, 398] on span "(+$50.00 USD)" at bounding box center [812, 399] width 72 height 11
click at [0, 0] on input "SIZE B-MEDIUM (+$50.00 USD)" at bounding box center [0, 0] width 0 height 0
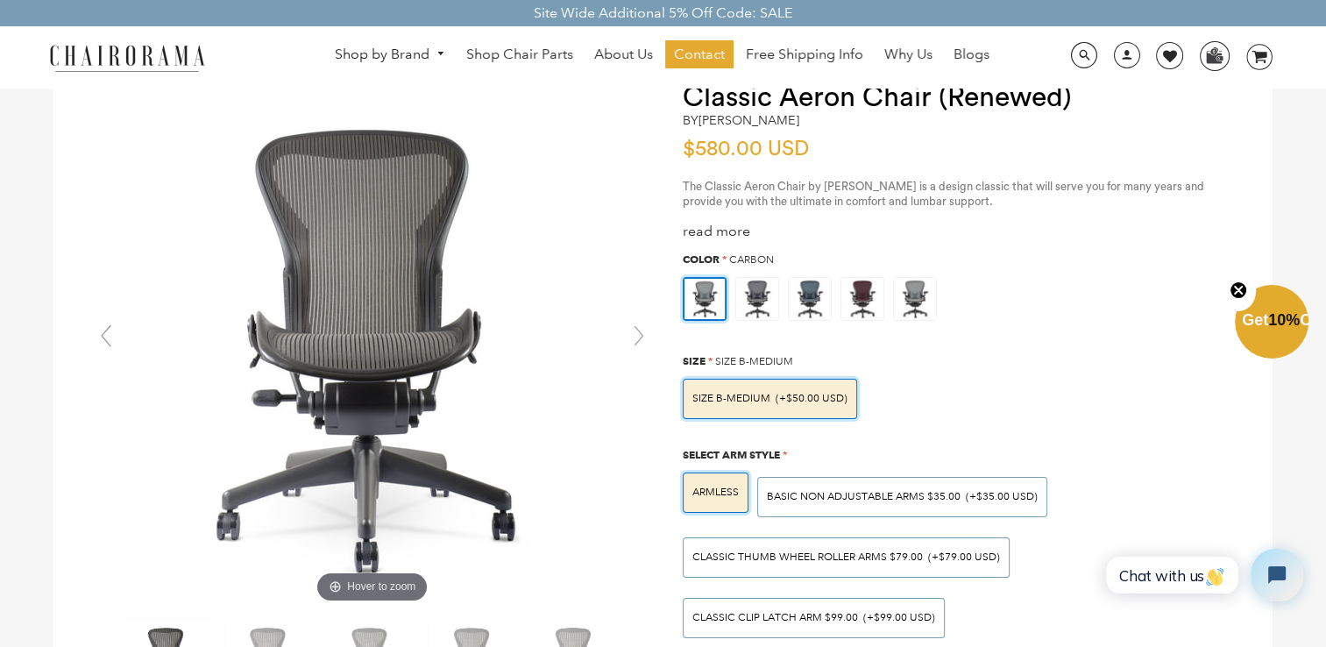
scroll to position [175, 0]
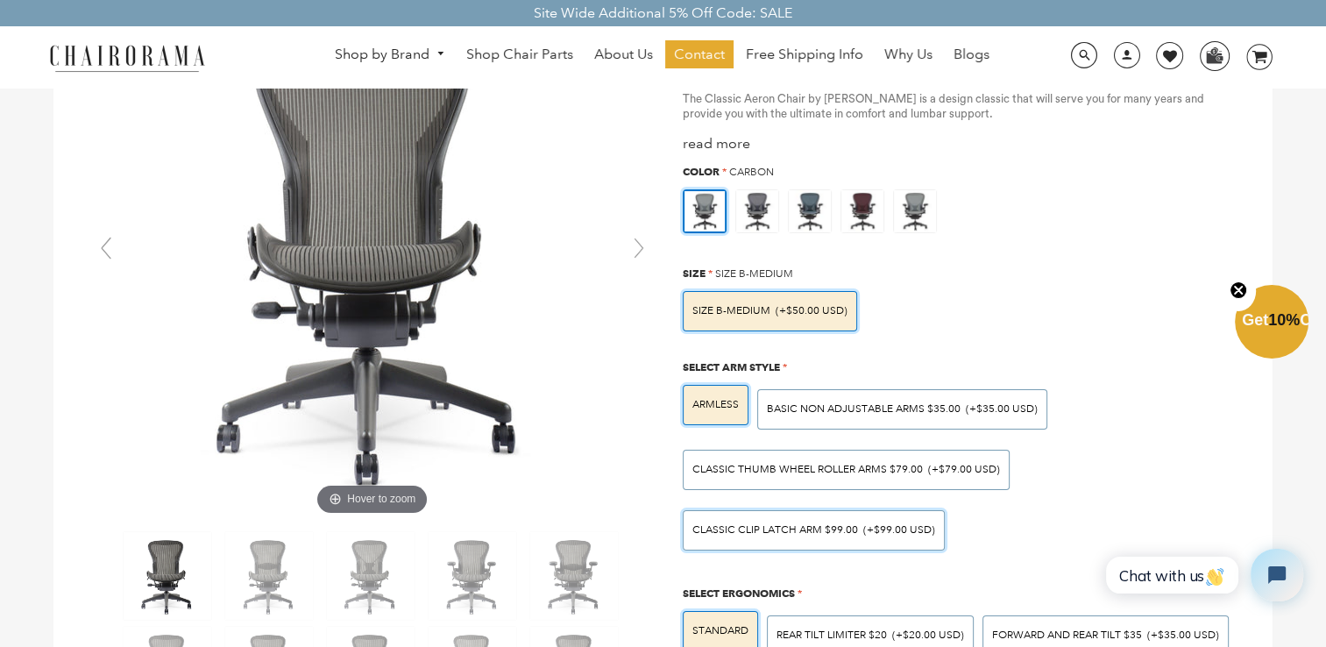
click at [754, 520] on div "Classic Clip Latch Arm $99.00 (+$99.00 USD)" at bounding box center [814, 530] width 262 height 40
click at [0, 0] on input "Classic Clip Latch Arm $99.00 (+$99.00 USD)" at bounding box center [0, 0] width 0 height 0
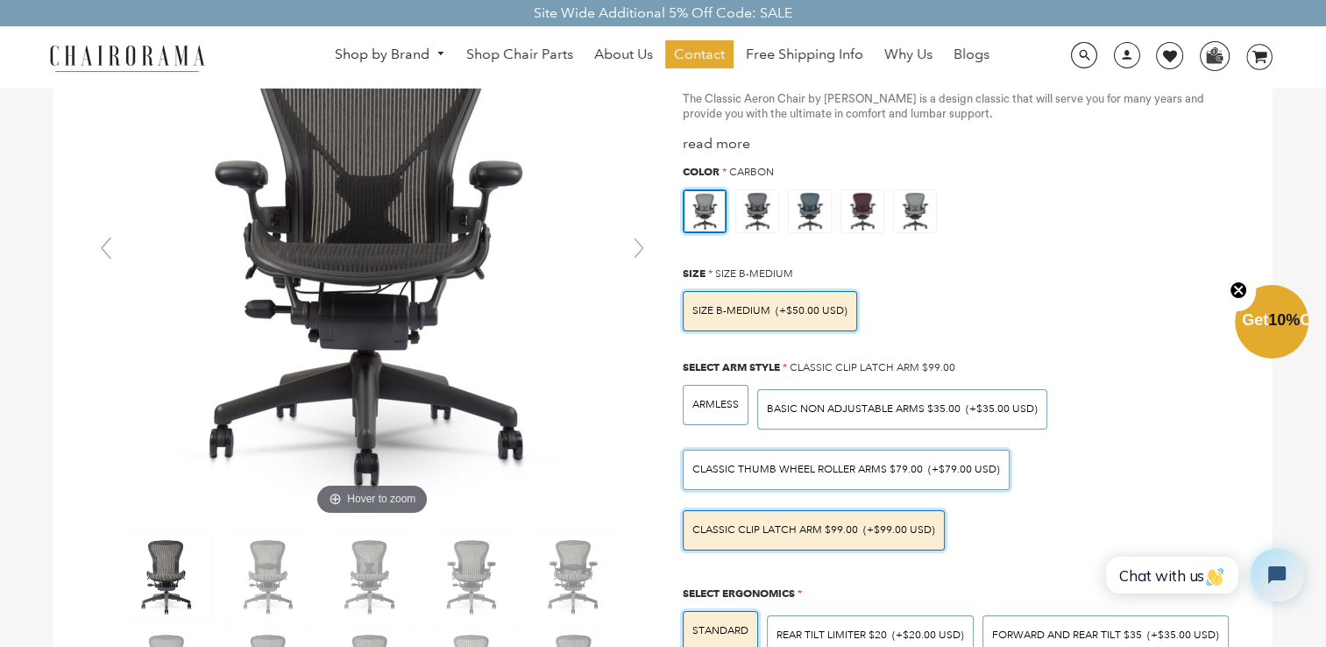
click at [766, 472] on span "Classic Thumb Wheel Roller Arms $79.00" at bounding box center [807, 469] width 231 height 13
click at [0, 0] on input "Classic Thumb Wheel Roller Arms $79.00 (+$79.00 USD)" at bounding box center [0, 0] width 0 height 0
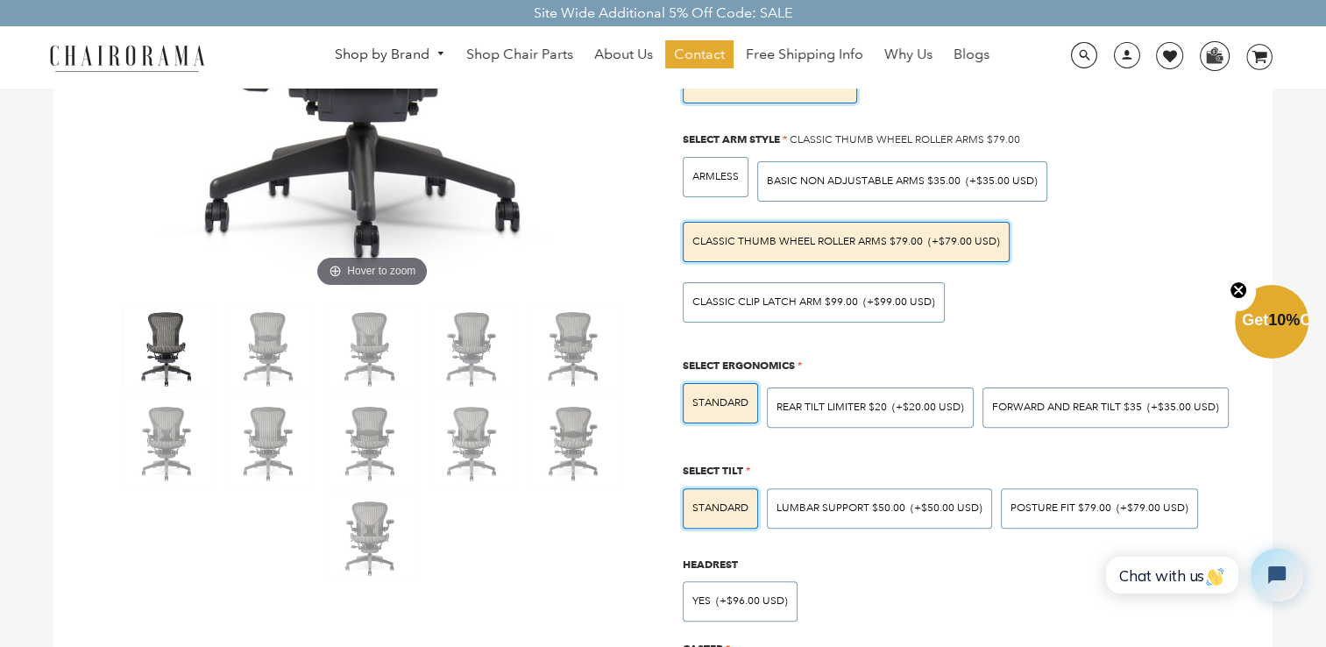
scroll to position [438, 0]
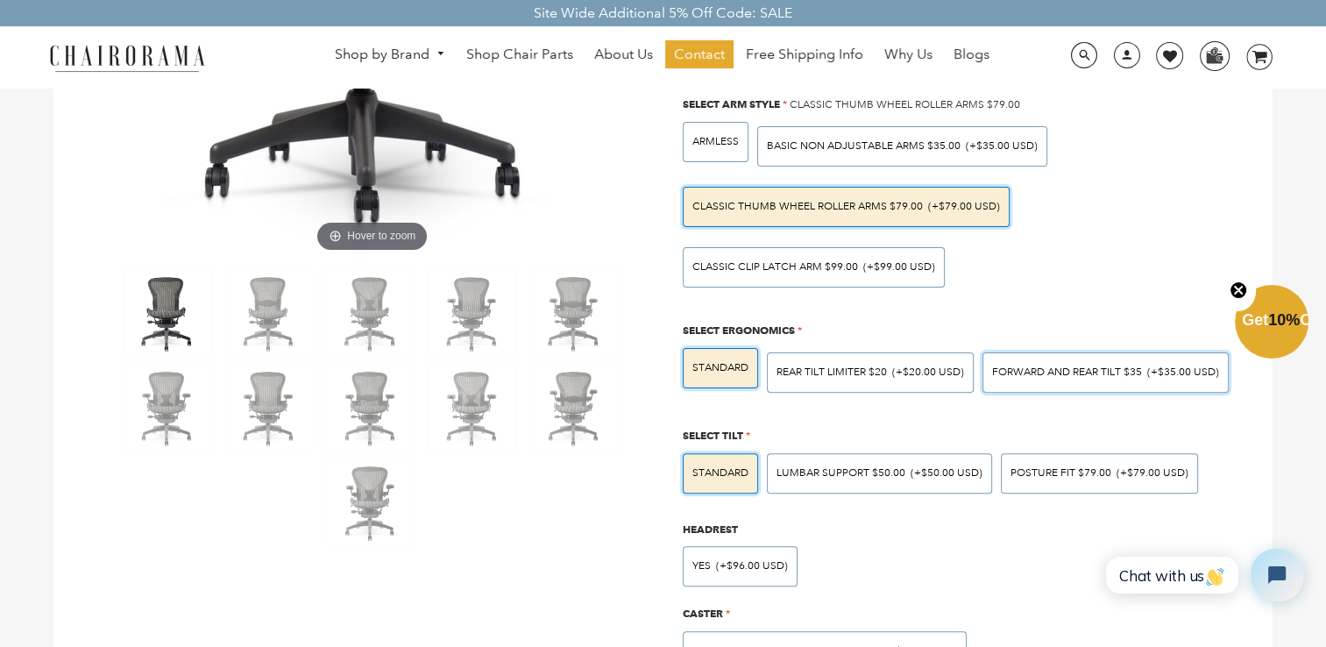
click at [1031, 367] on span "Forward And Rear Tilt $35" at bounding box center [1067, 371] width 150 height 13
click at [0, 0] on input "Forward And Rear Tilt $35 (+$35.00 USD)" at bounding box center [0, 0] width 0 height 0
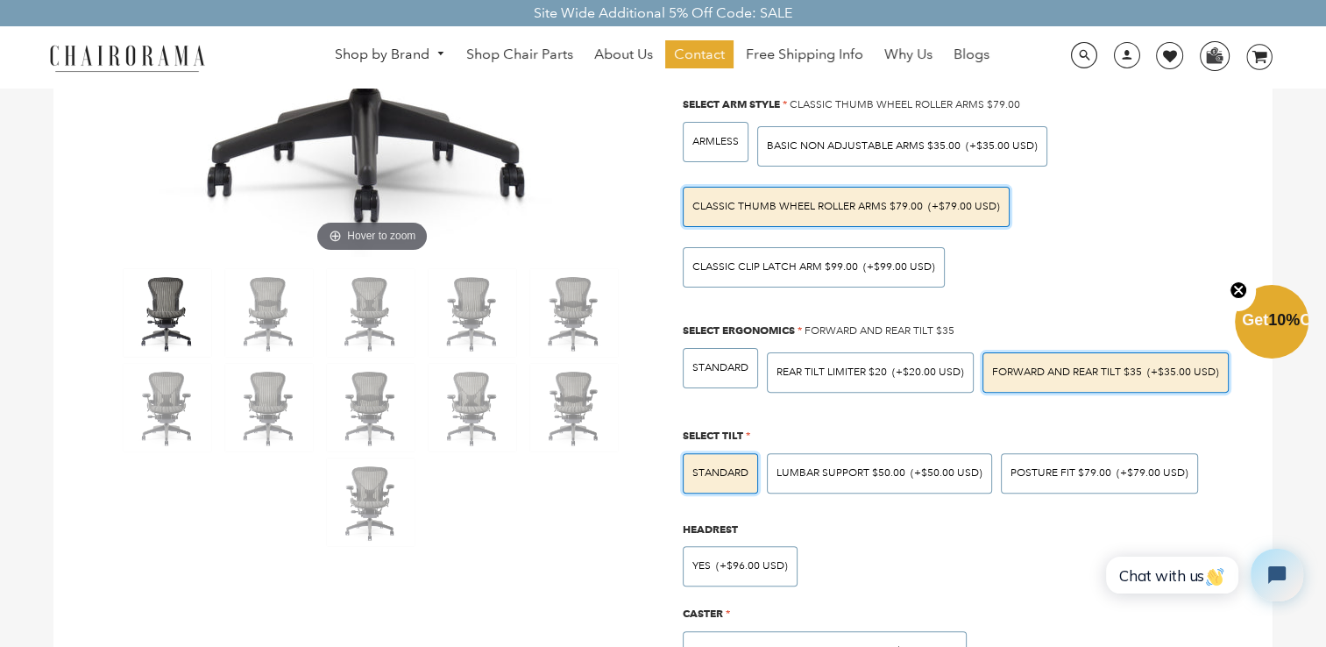
scroll to position [526, 0]
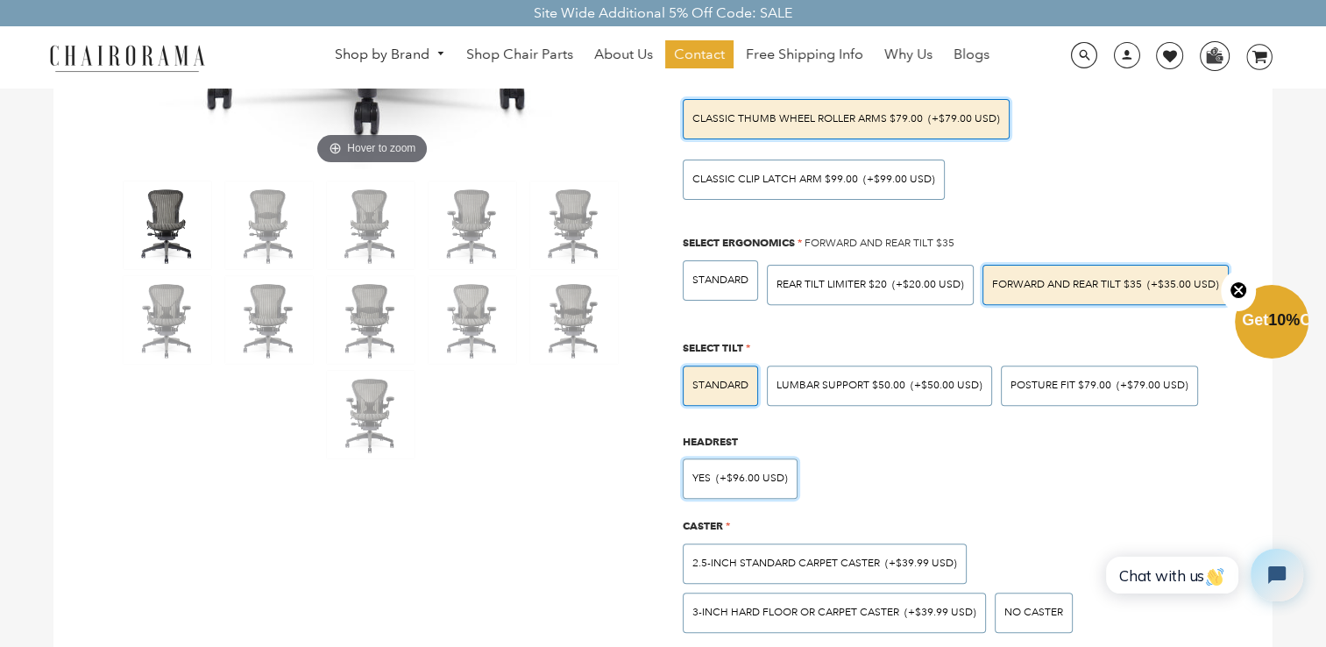
click at [769, 479] on span "(+$96.00 USD)" at bounding box center [752, 478] width 72 height 11
click at [0, 0] on input "Yes (+$96.00 USD)" at bounding box center [0, 0] width 0 height 0
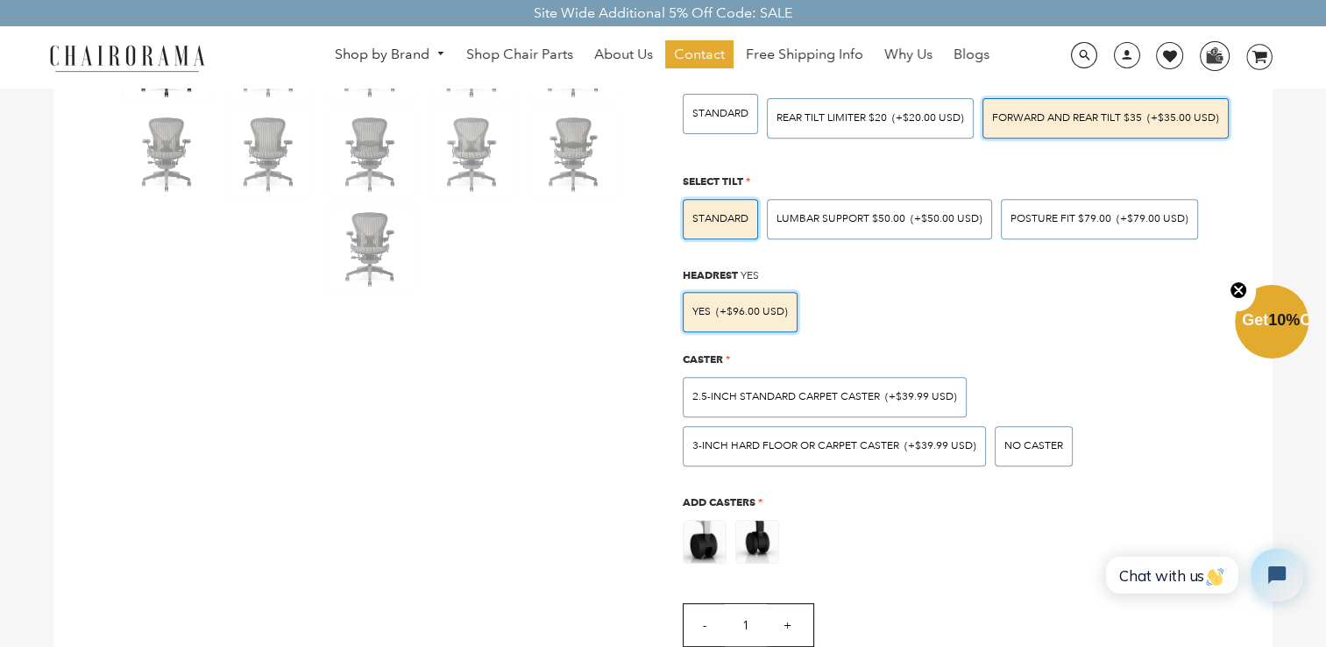
scroll to position [701, 0]
